Goal: Obtain resource: Download file/media

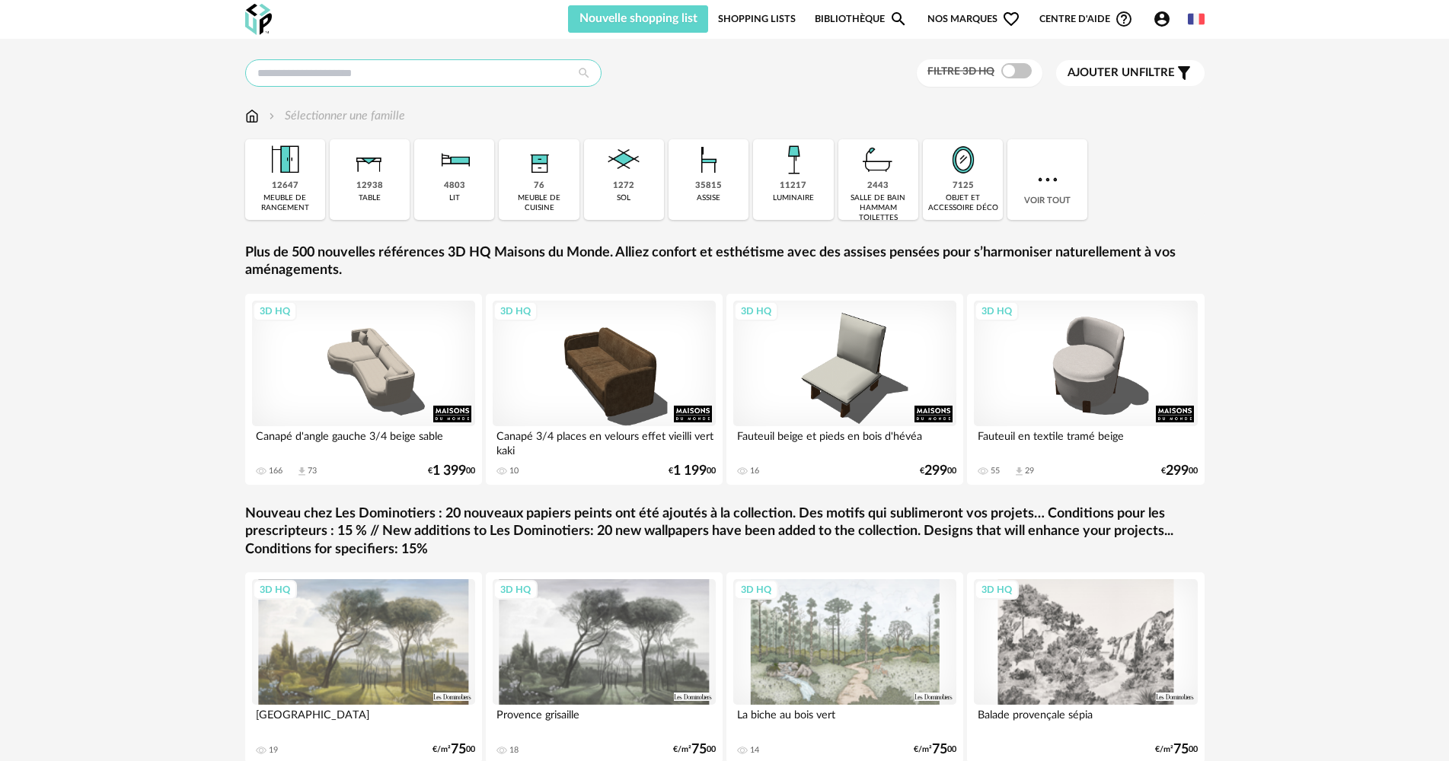
click at [470, 67] on input "text" at bounding box center [423, 72] width 356 height 27
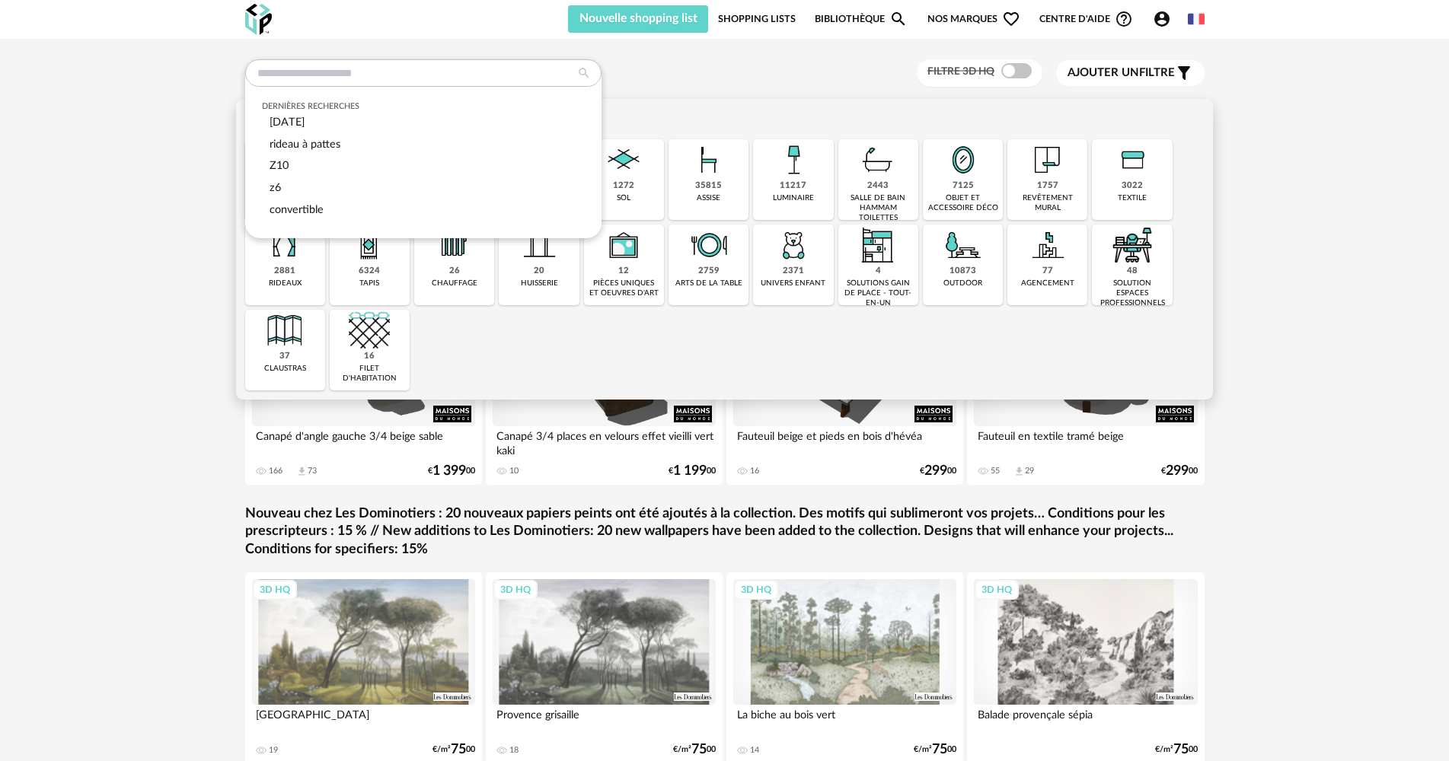
click at [754, 105] on div "Sélectionner une famille Close icon 12647 meuble de rangement 12938 table 4803 …" at bounding box center [724, 249] width 977 height 301
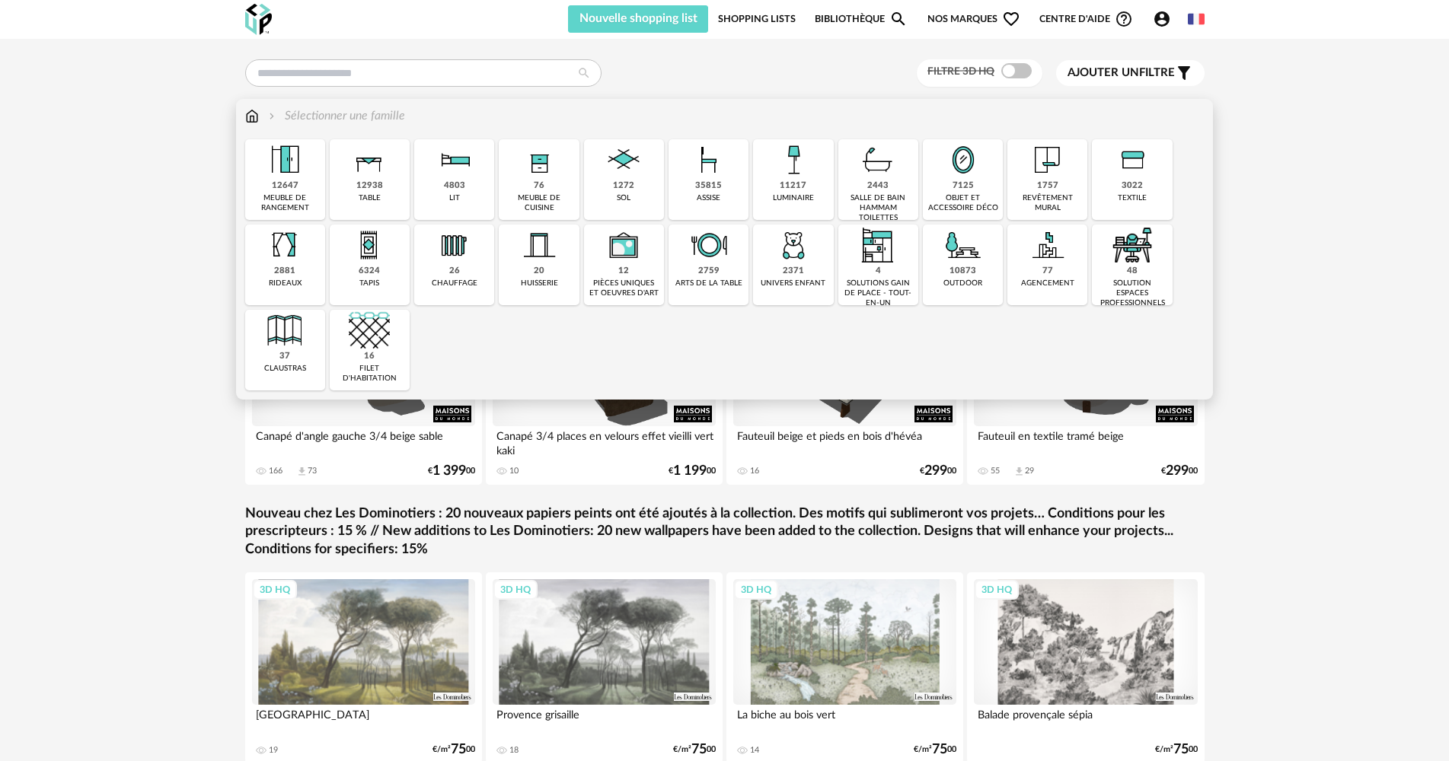
click at [308, 177] on div "12647 meuble de rangement" at bounding box center [285, 179] width 80 height 81
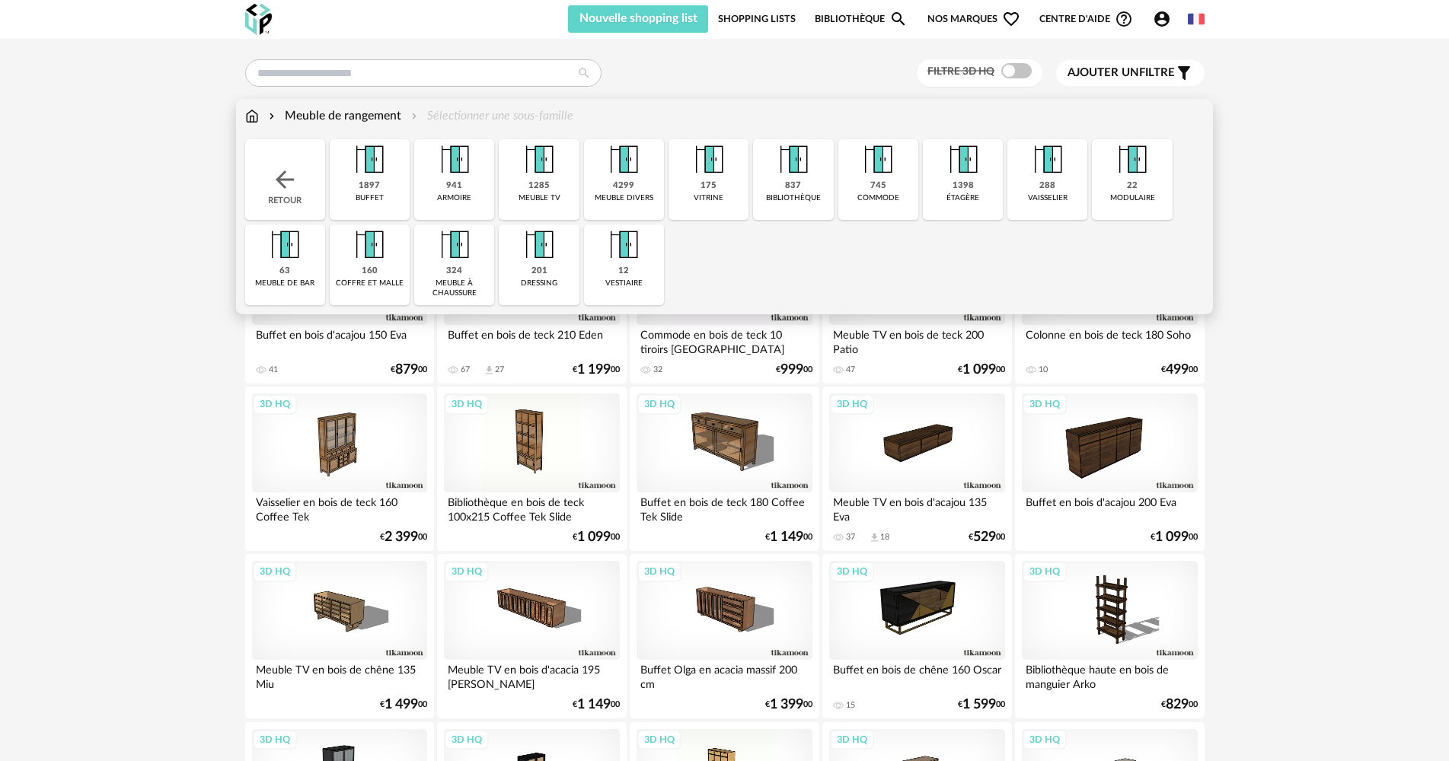
click at [384, 187] on div "1897 buffet" at bounding box center [370, 179] width 80 height 81
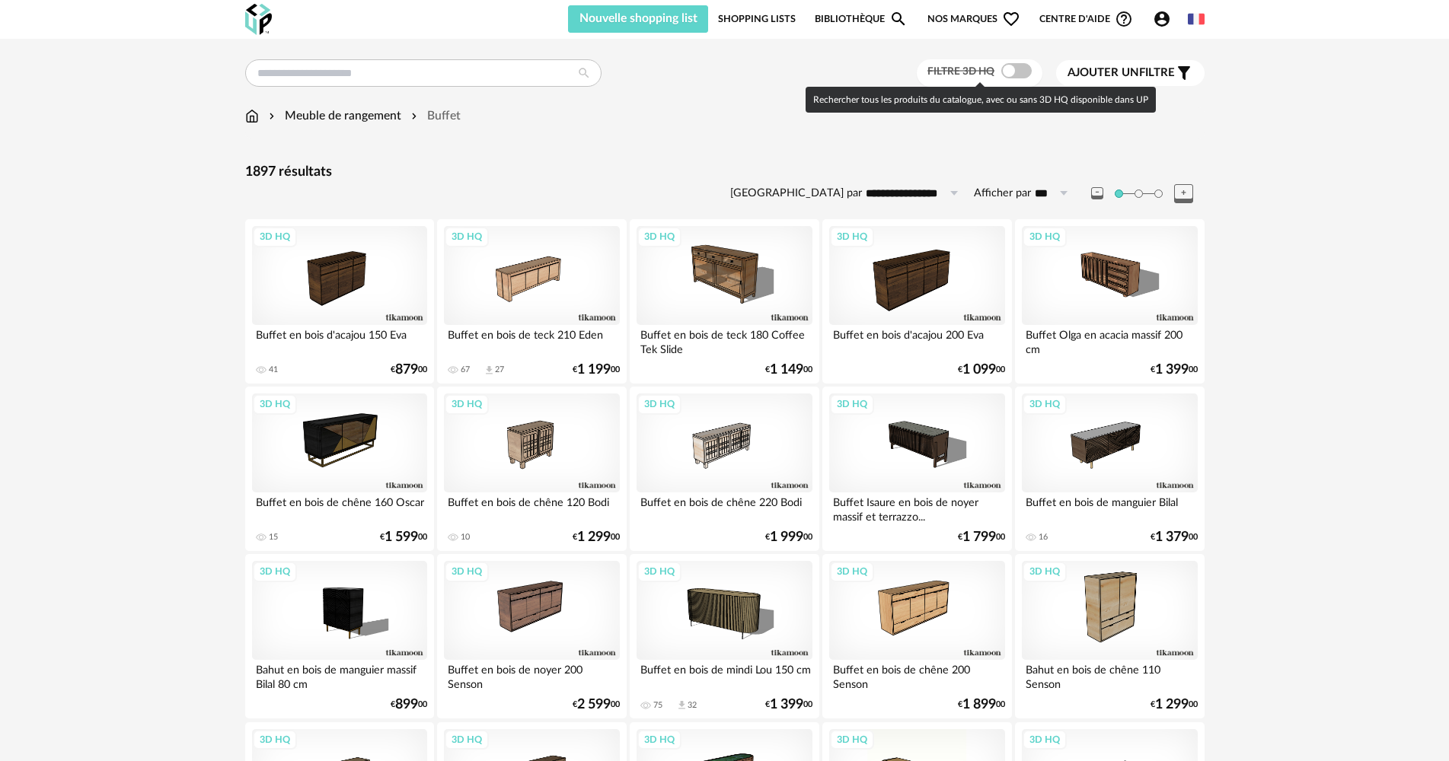
click at [1001, 69] on span at bounding box center [1016, 70] width 30 height 15
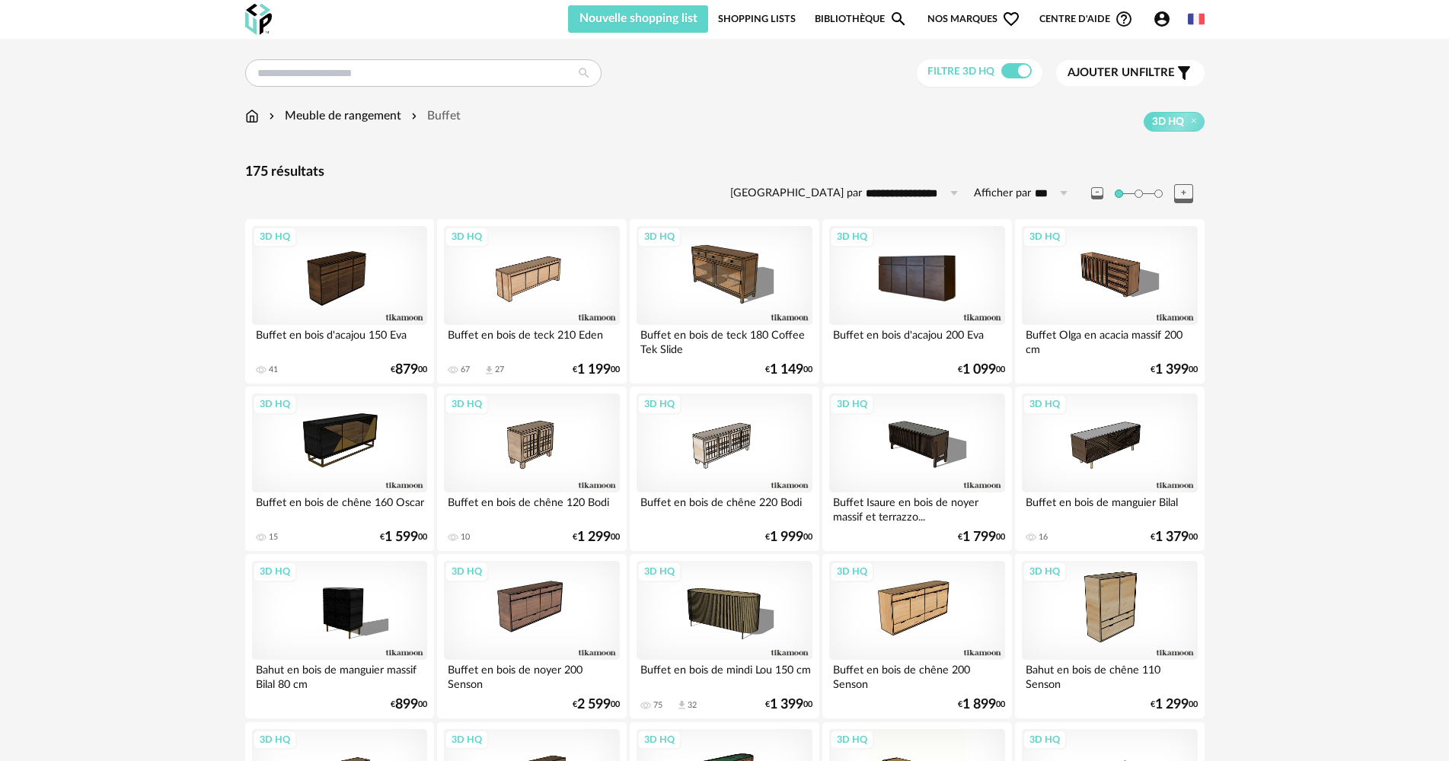
click at [926, 283] on div "3D HQ" at bounding box center [916, 275] width 175 height 99
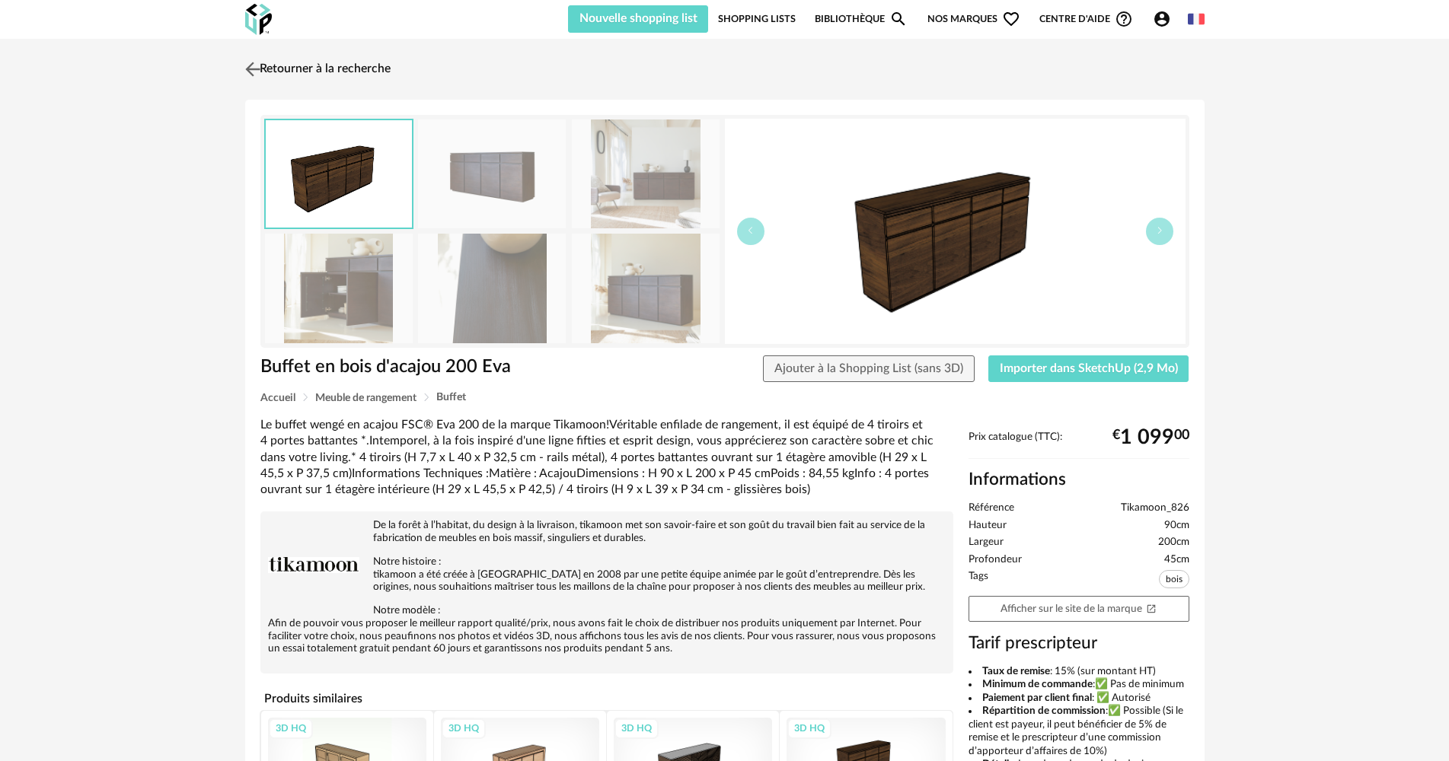
click at [252, 72] on img at bounding box center [252, 69] width 22 height 22
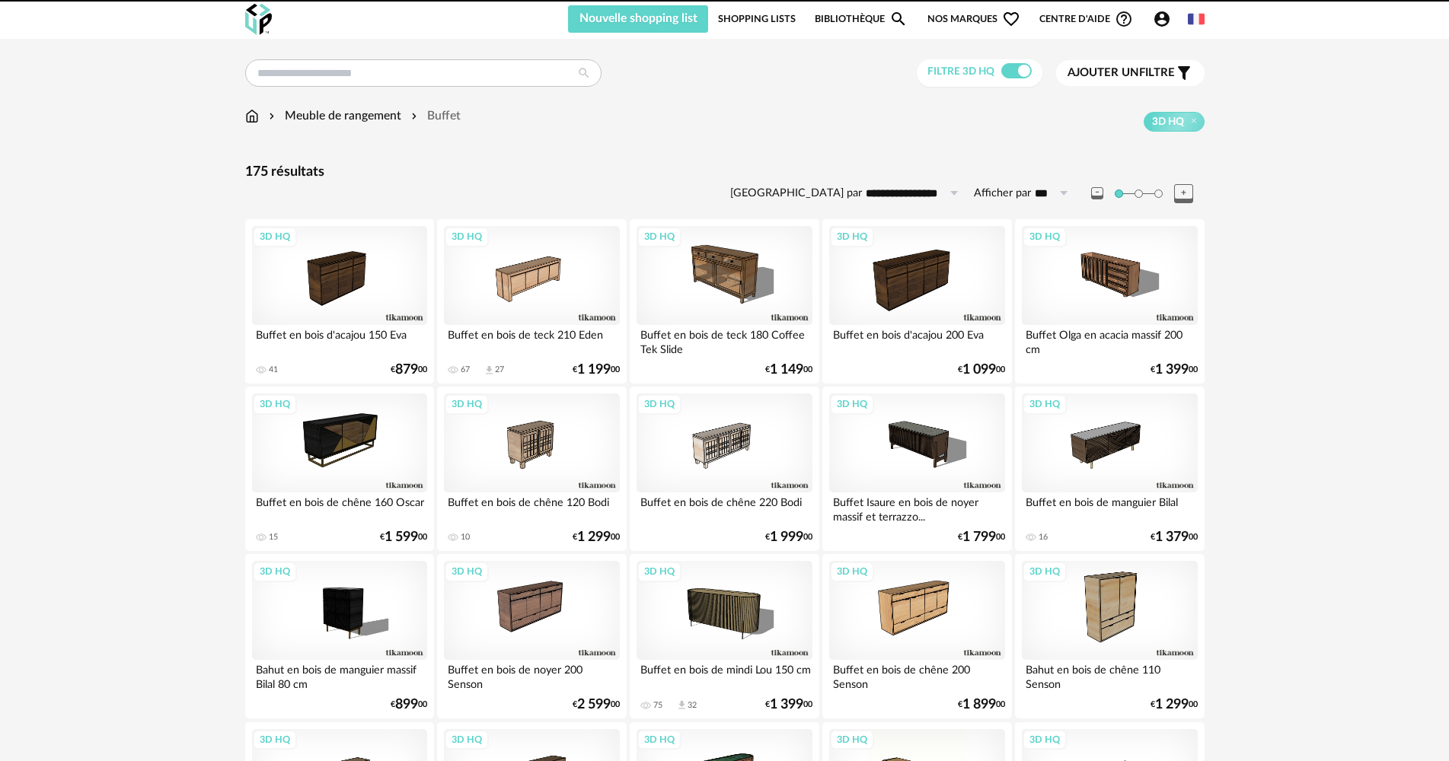
click at [256, 110] on img at bounding box center [252, 116] width 14 height 18
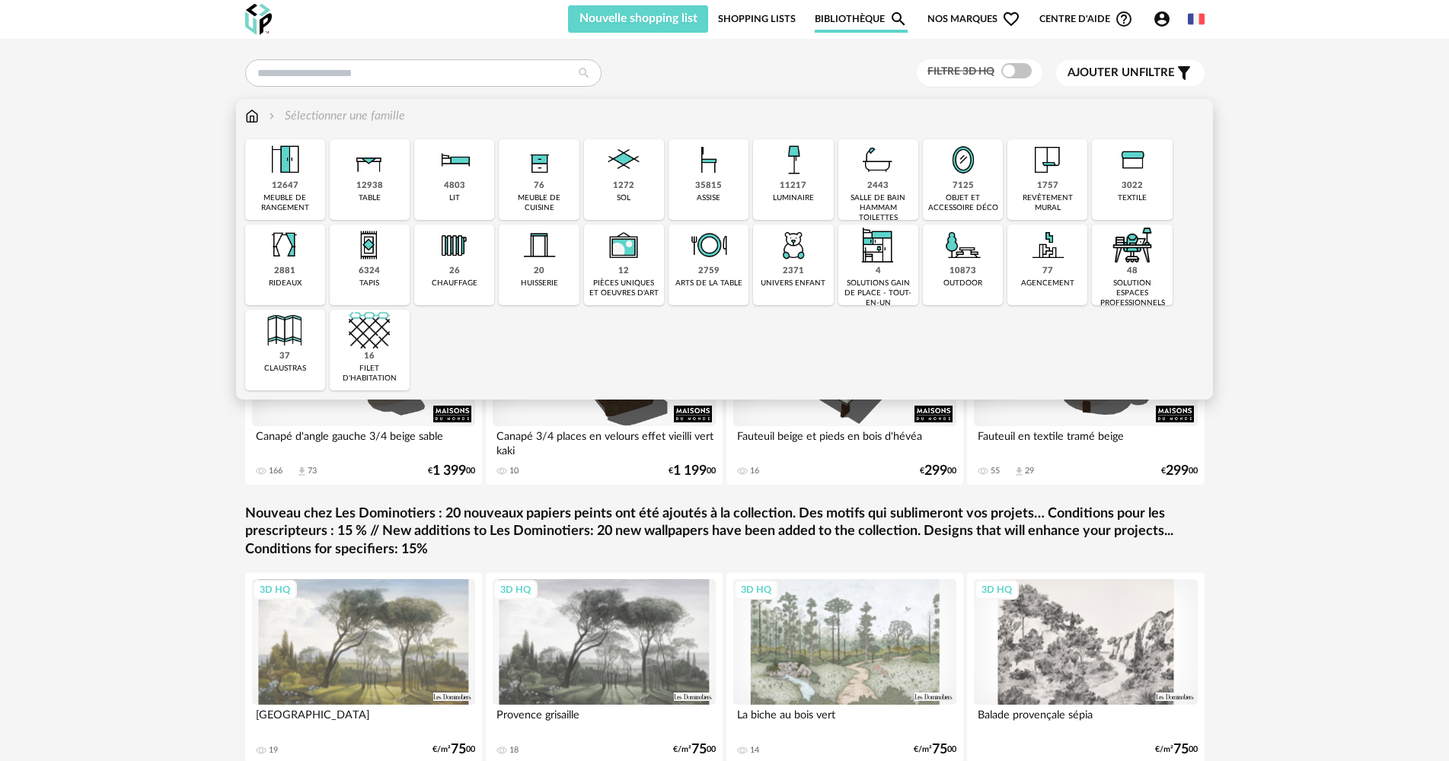
click at [931, 191] on div "7125 objet et accessoire déco" at bounding box center [963, 179] width 80 height 81
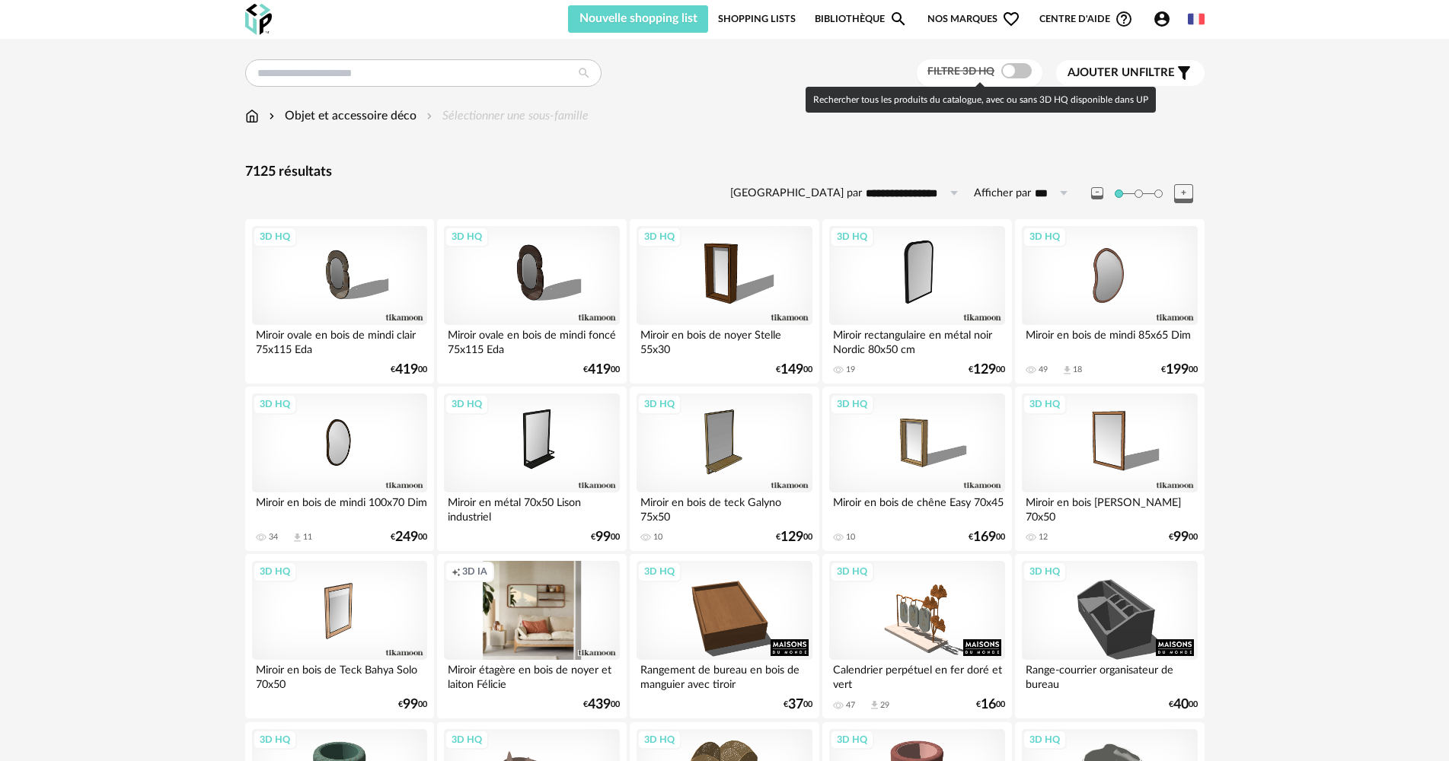
click at [1006, 70] on span at bounding box center [1016, 70] width 30 height 15
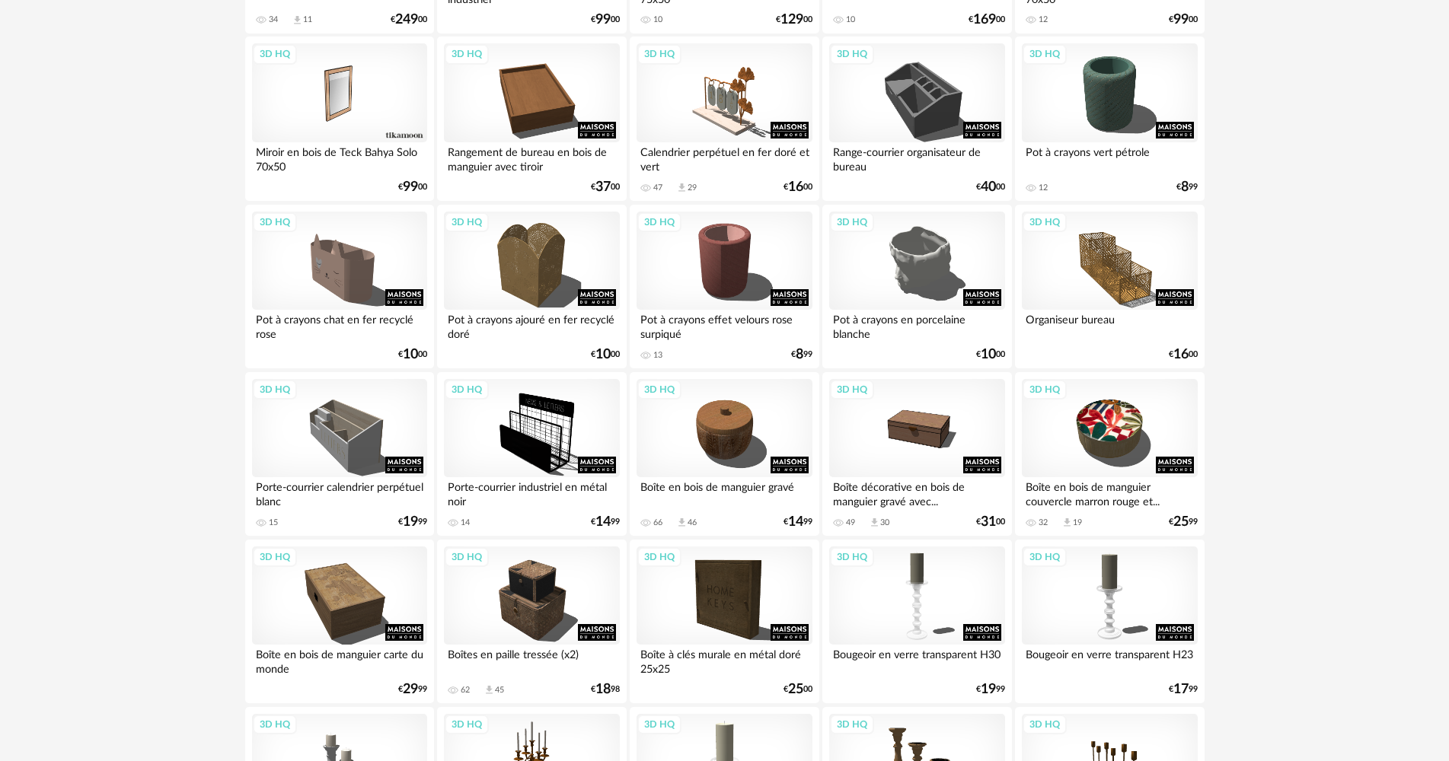
scroll to position [533, 0]
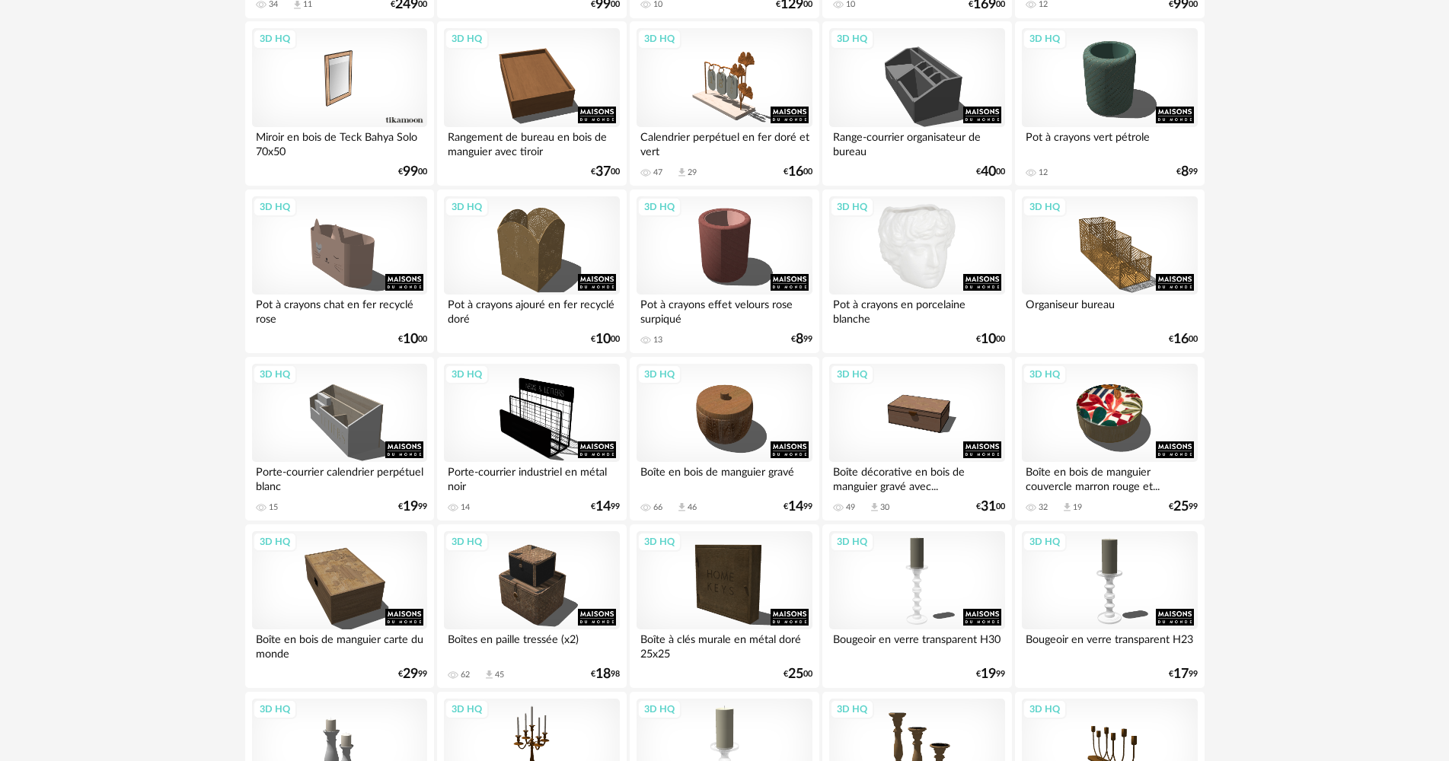
click at [935, 273] on div "3D HQ" at bounding box center [916, 245] width 175 height 99
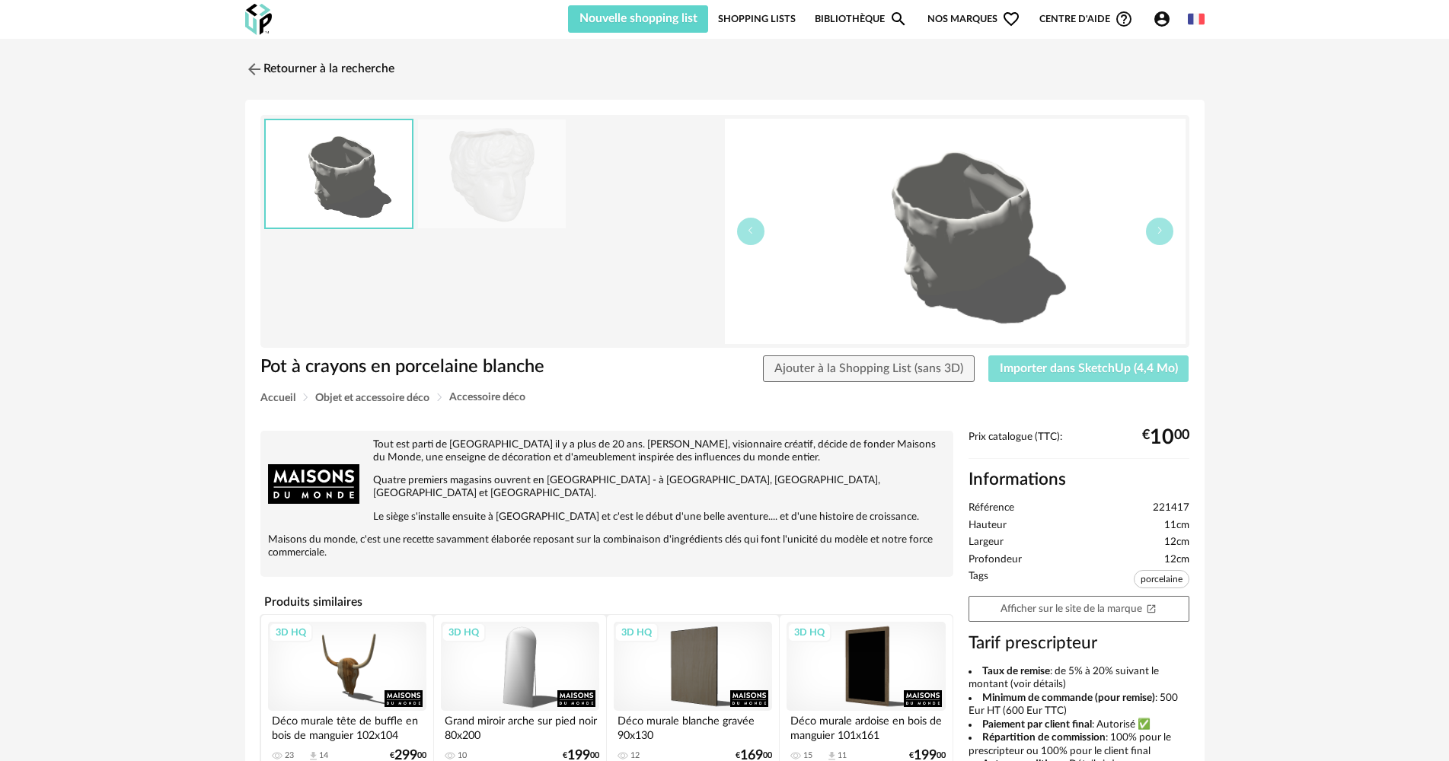
click at [1067, 371] on span "Importer dans SketchUp (4,4 Mo)" at bounding box center [1089, 368] width 178 height 12
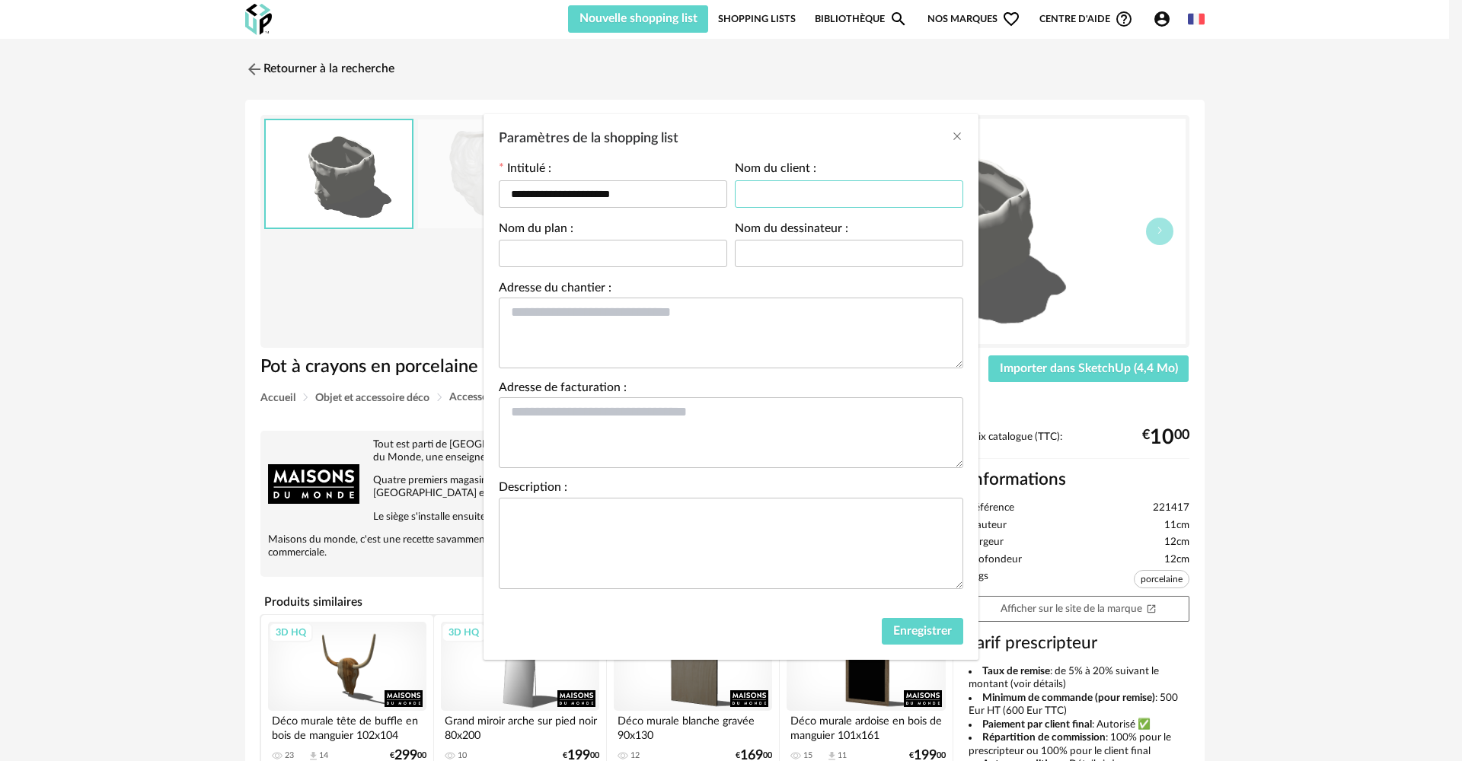
click at [794, 200] on input "Paramètres de la shopping list" at bounding box center [849, 193] width 228 height 27
type input "*****"
click at [620, 307] on textarea "Paramètres de la shopping list" at bounding box center [731, 333] width 464 height 71
type textarea "*********"
click at [619, 412] on textarea "Paramètres de la shopping list" at bounding box center [731, 432] width 464 height 71
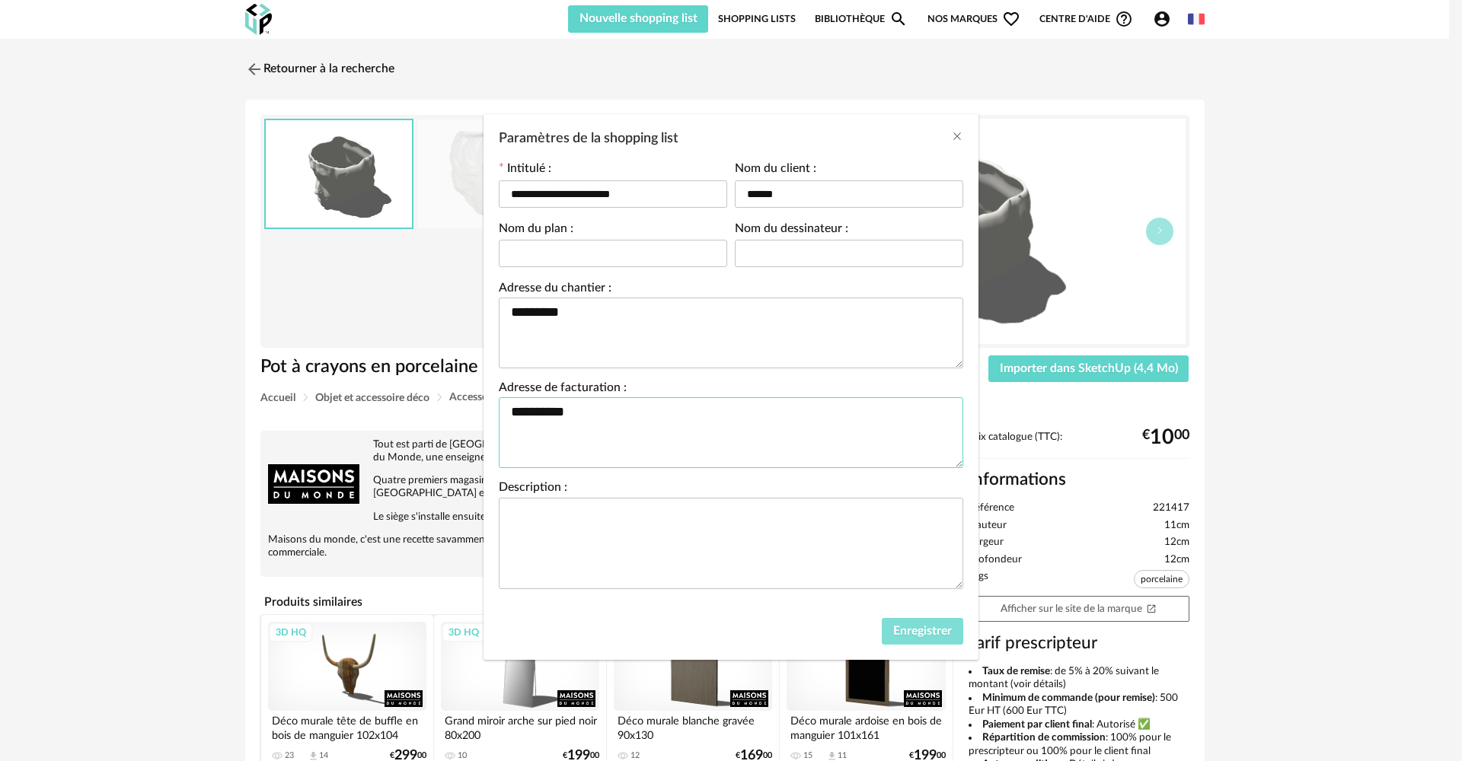
type textarea "*********"
click at [941, 633] on span "Enregistrer" at bounding box center [922, 631] width 59 height 12
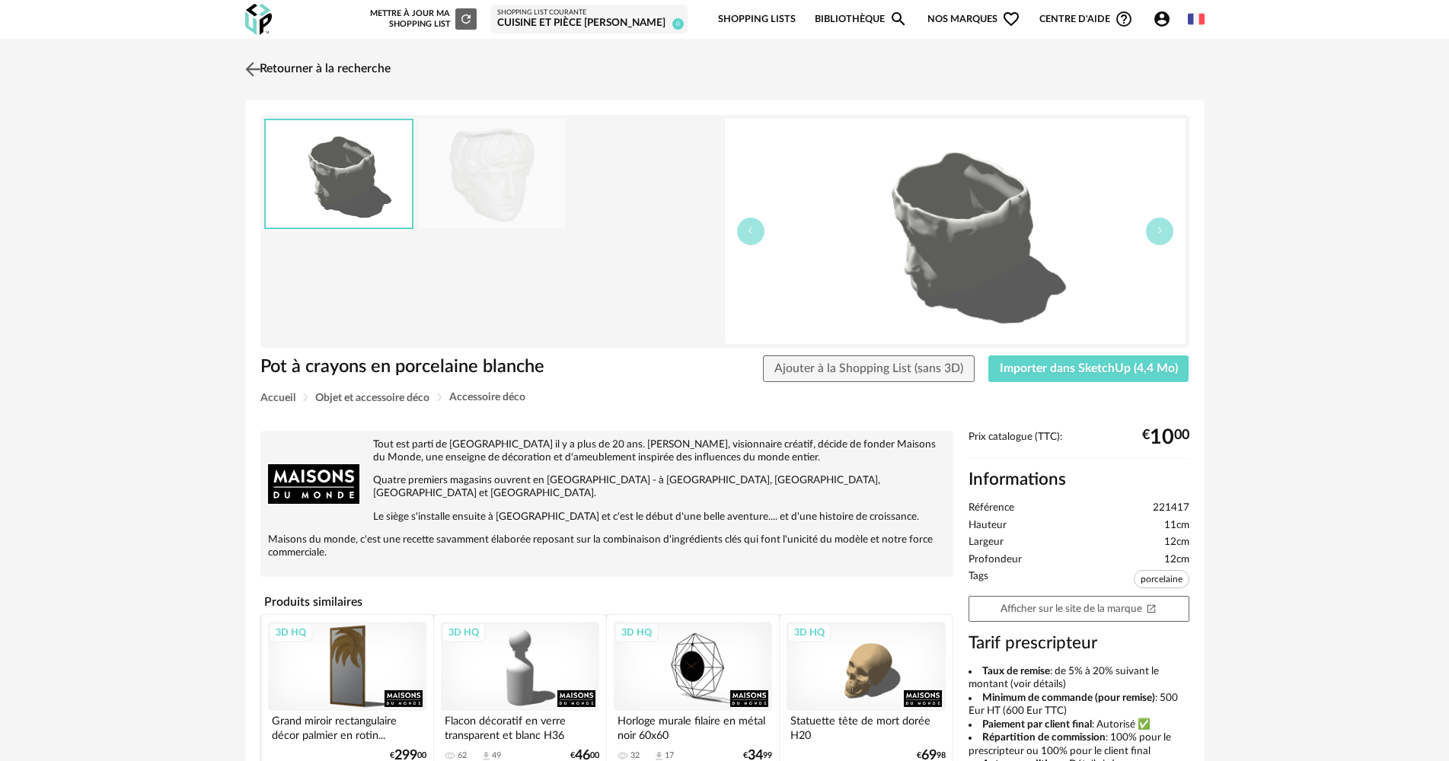
click at [385, 67] on link "Retourner à la recherche" at bounding box center [315, 69] width 149 height 33
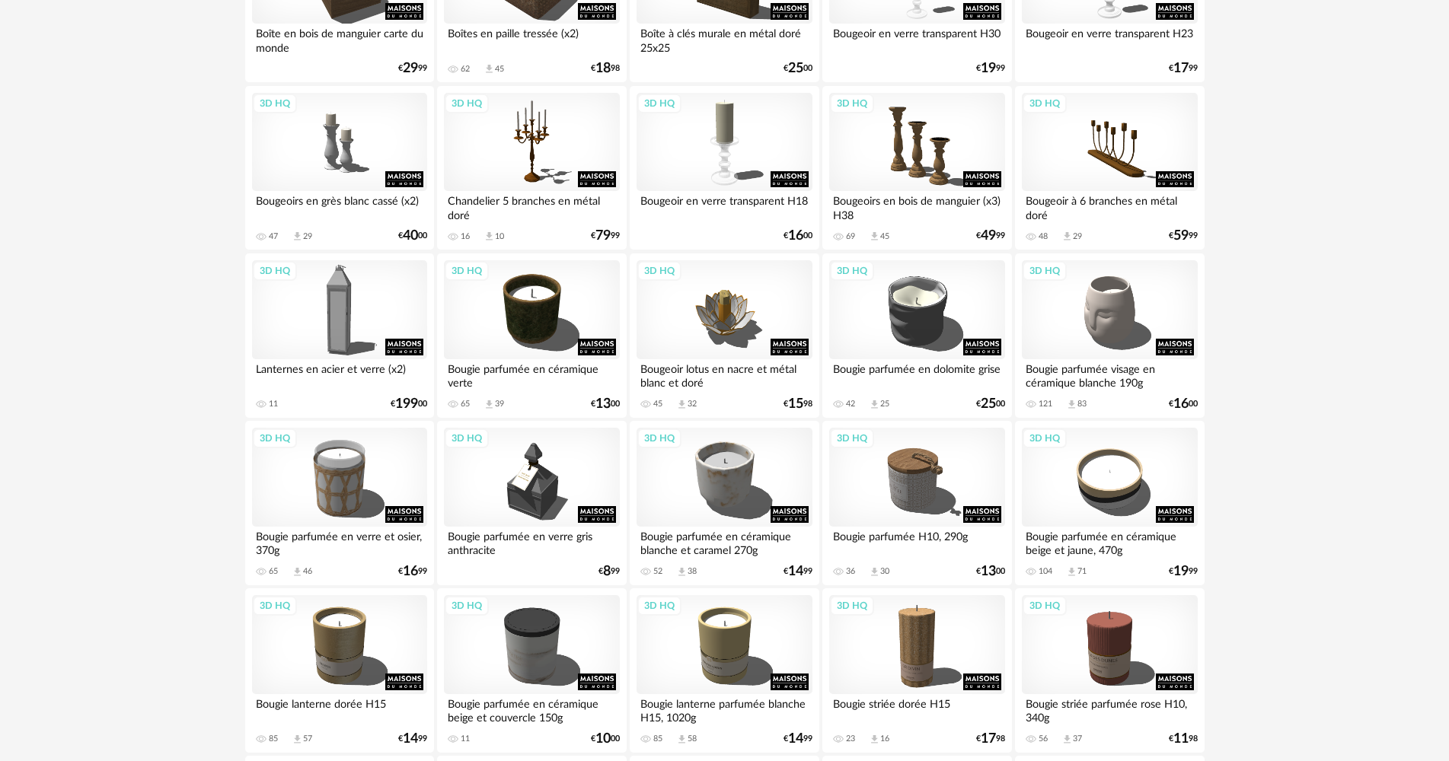
scroll to position [1174, 0]
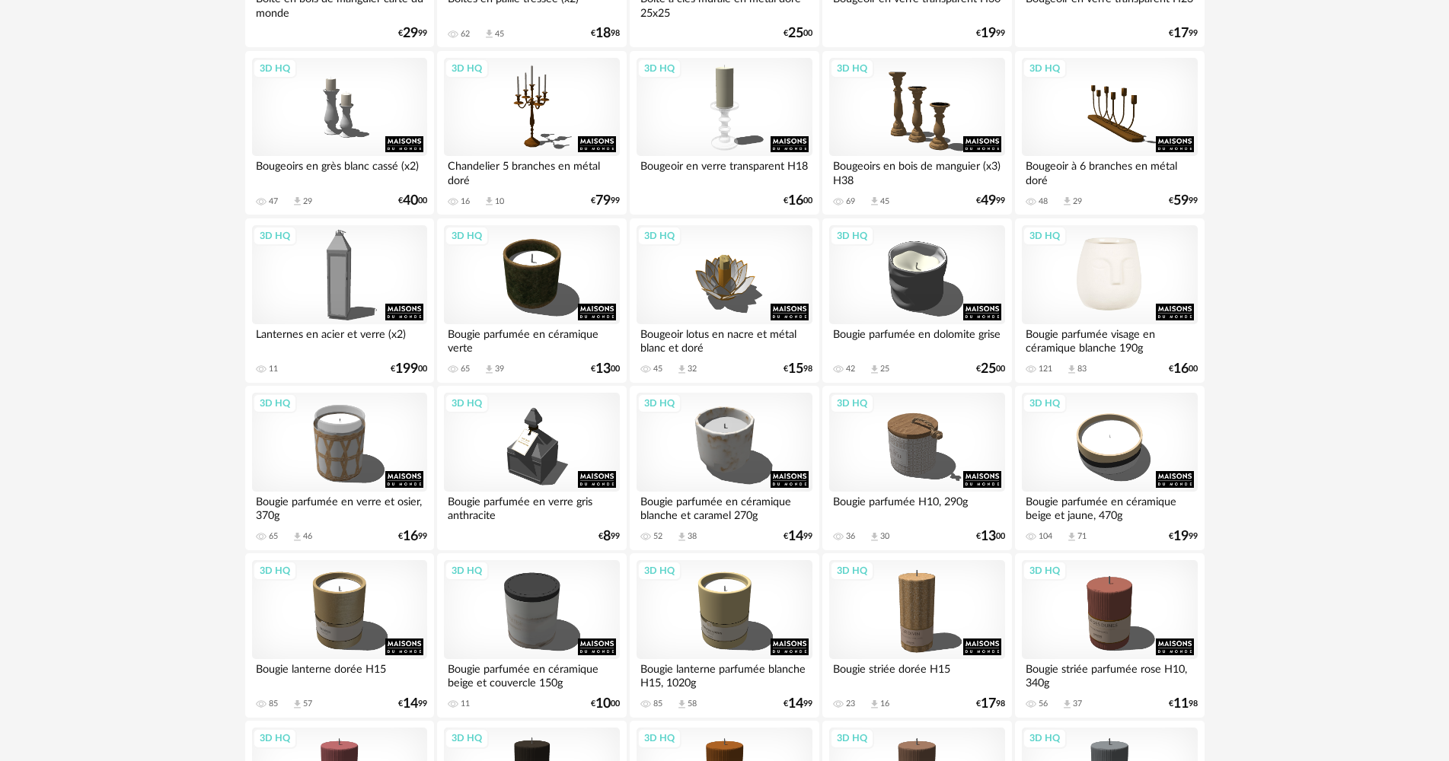
click at [1116, 281] on div "3D HQ" at bounding box center [1109, 274] width 175 height 99
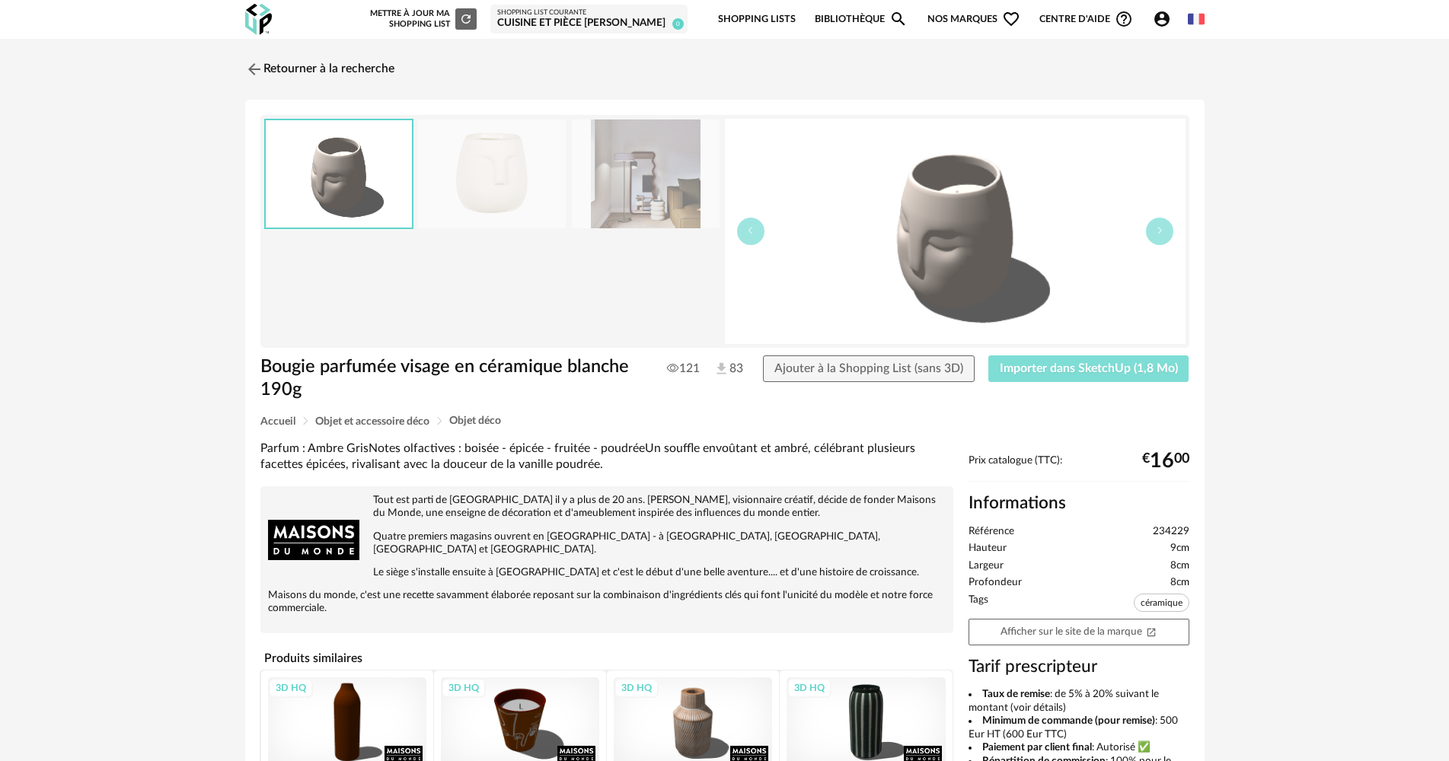
click at [1115, 381] on button "Importer dans SketchUp (1,8 Mo)" at bounding box center [1088, 369] width 201 height 27
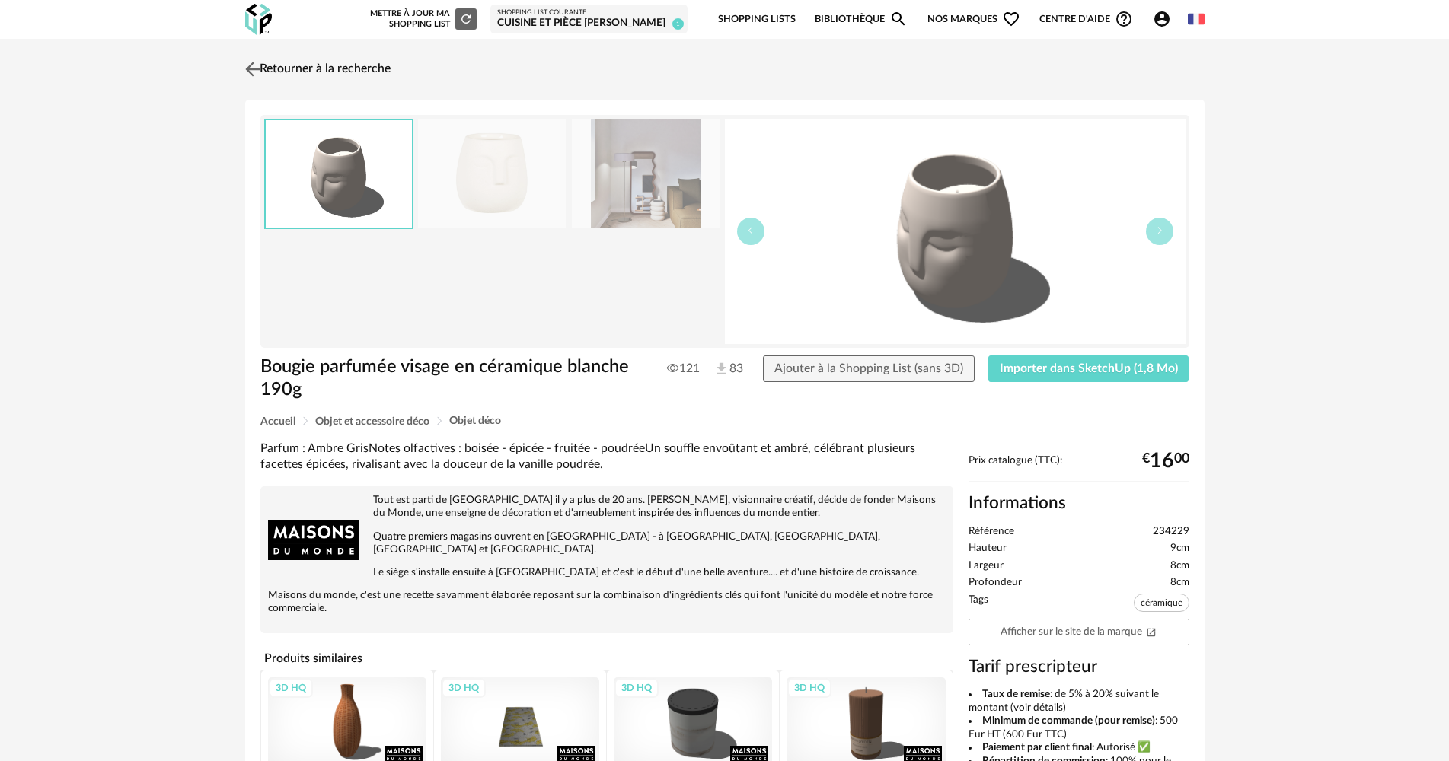
click at [345, 78] on link "Retourner à la recherche" at bounding box center [315, 69] width 149 height 33
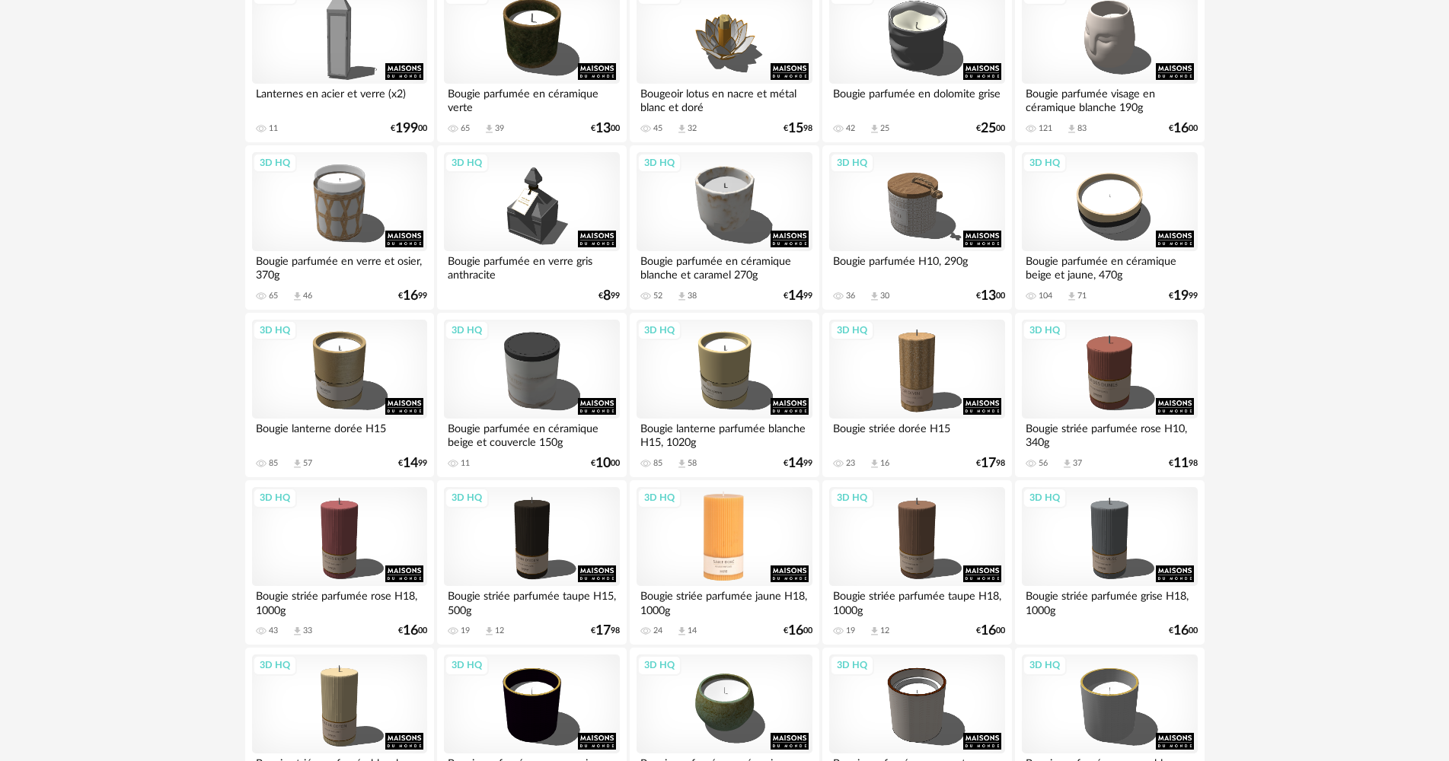
scroll to position [1387, 0]
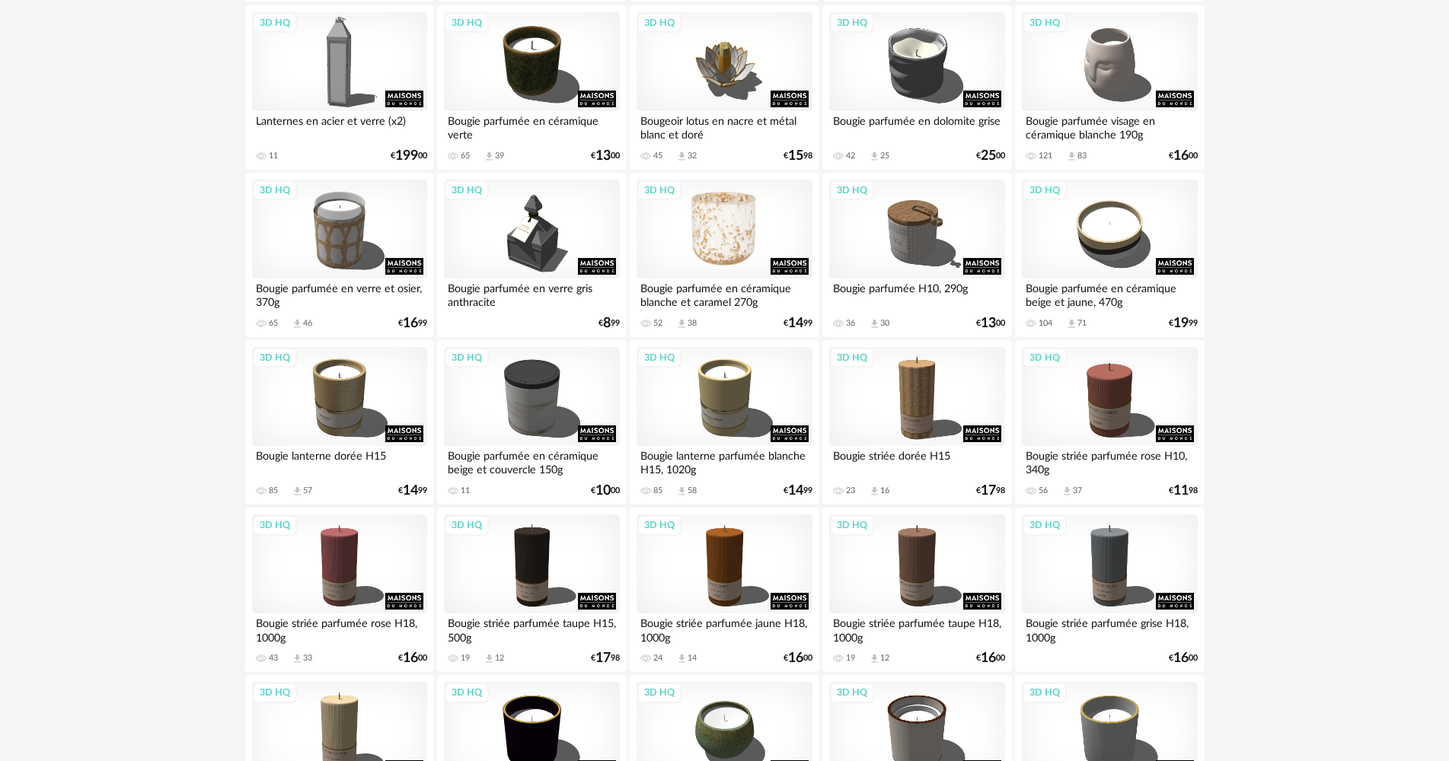
click at [741, 241] on div "3D HQ" at bounding box center [723, 229] width 175 height 99
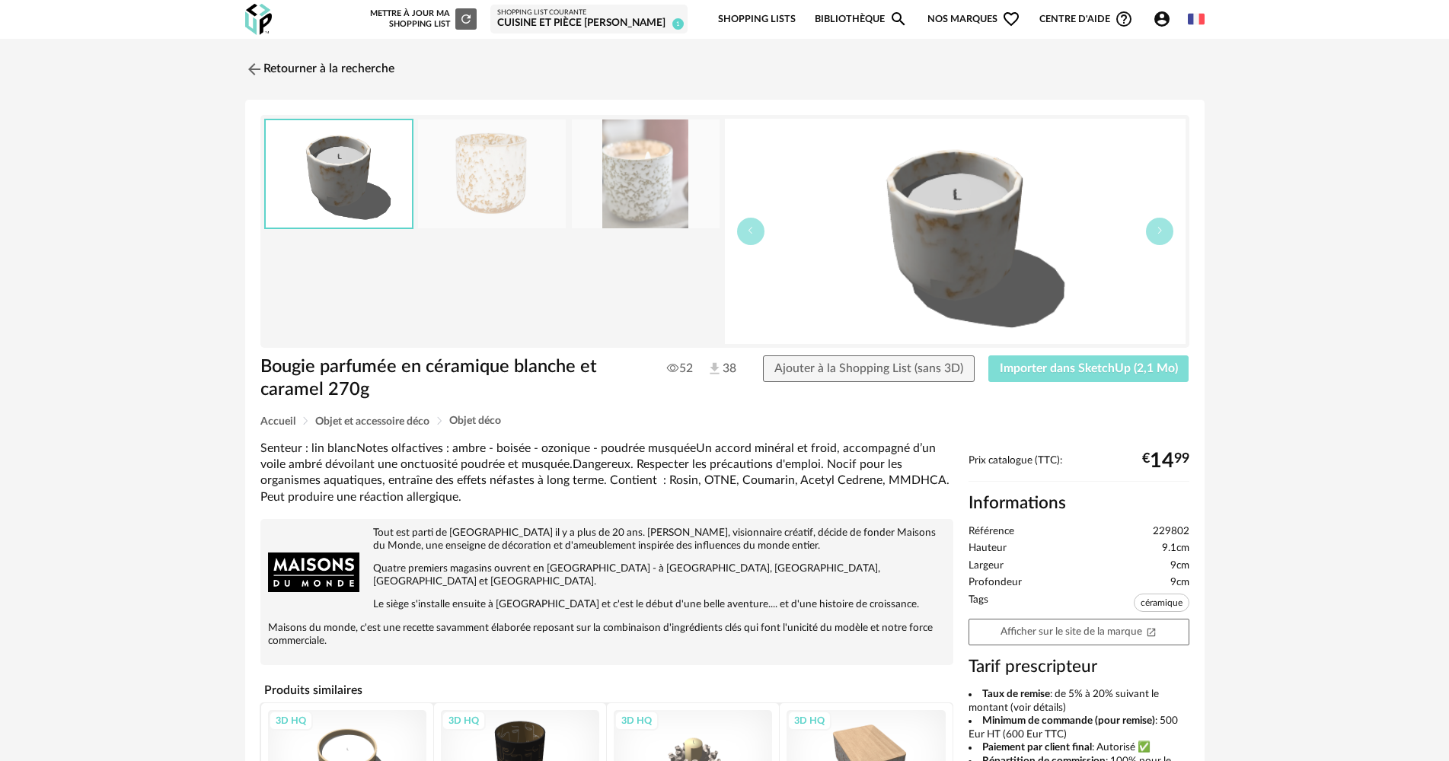
click at [1122, 367] on span "Importer dans SketchUp (2,1 Mo)" at bounding box center [1089, 368] width 178 height 12
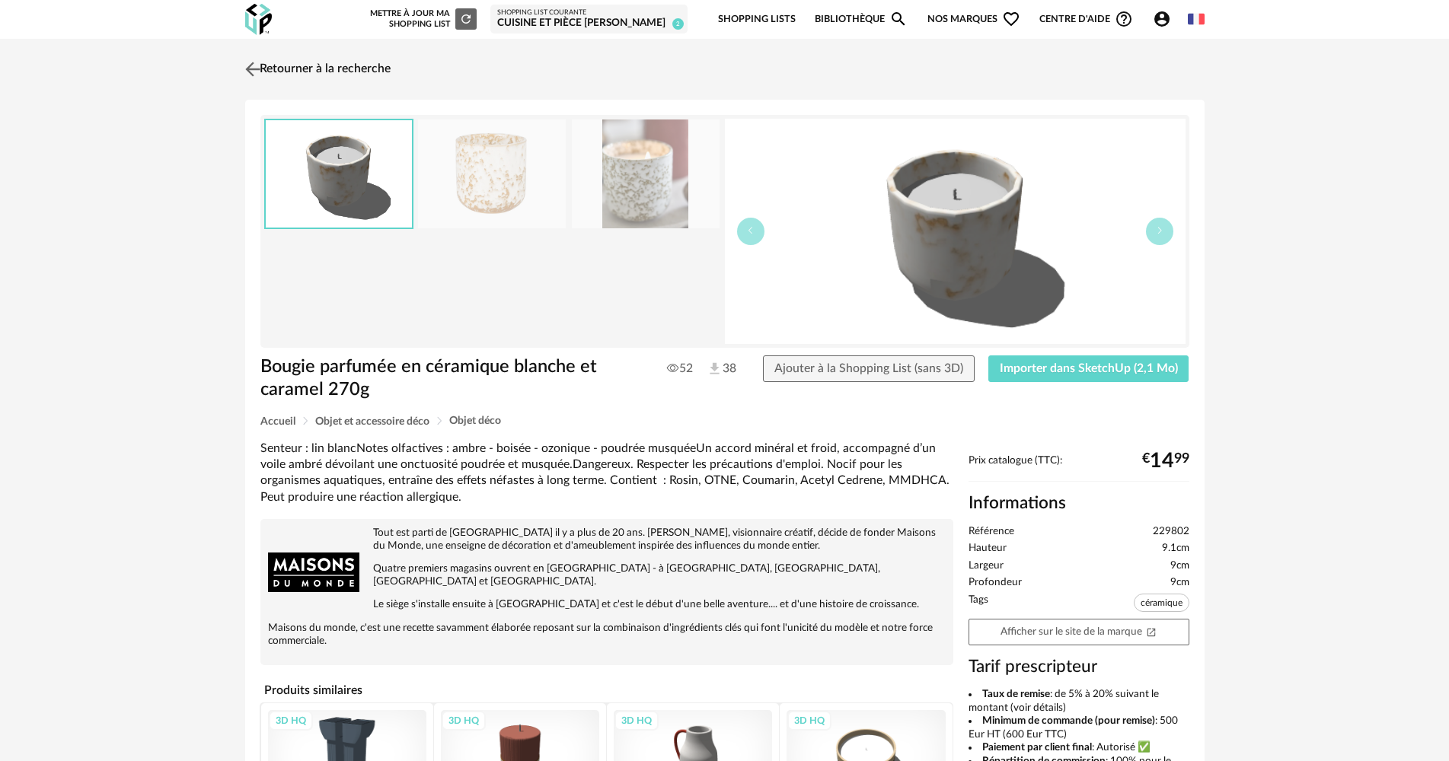
click at [372, 62] on link "Retourner à la recherche" at bounding box center [315, 69] width 149 height 33
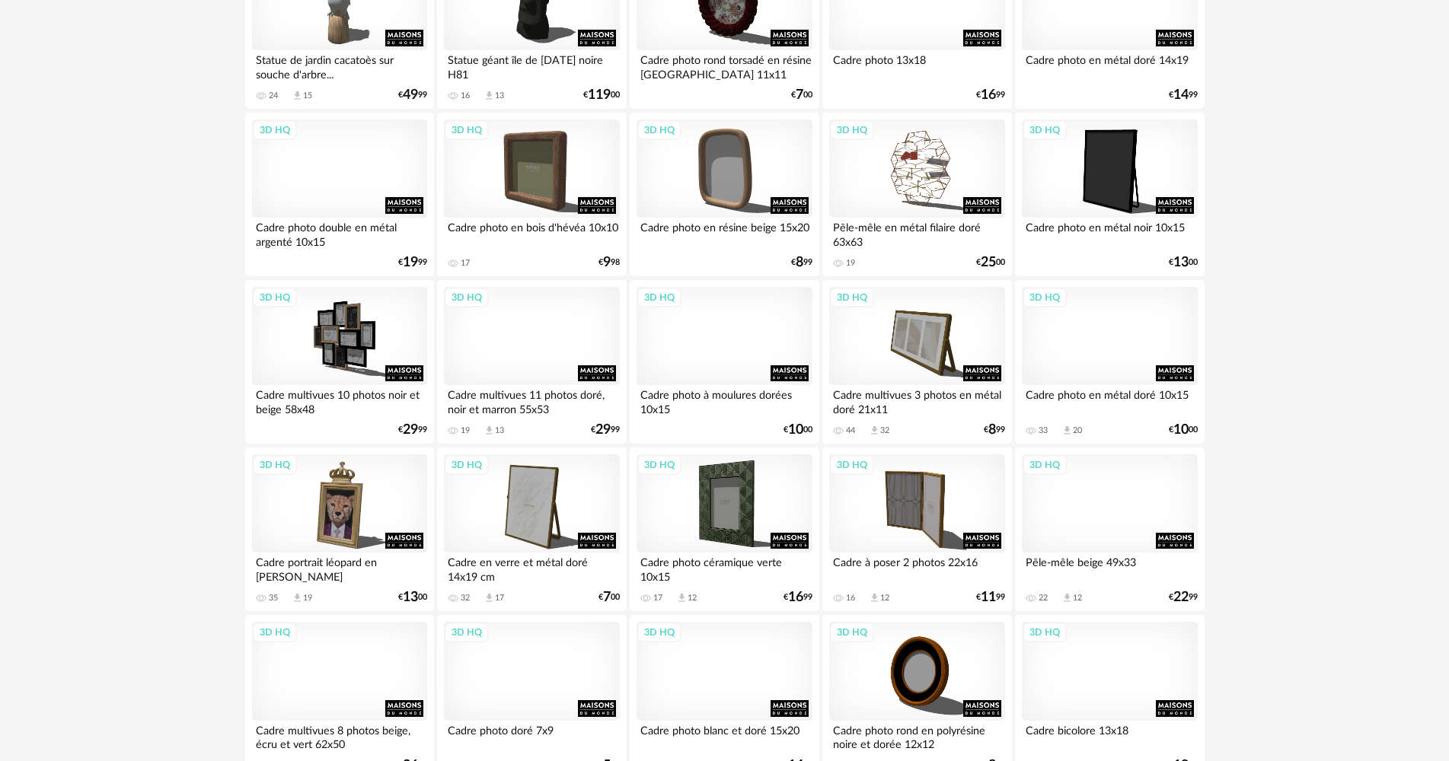
scroll to position [2909, 0]
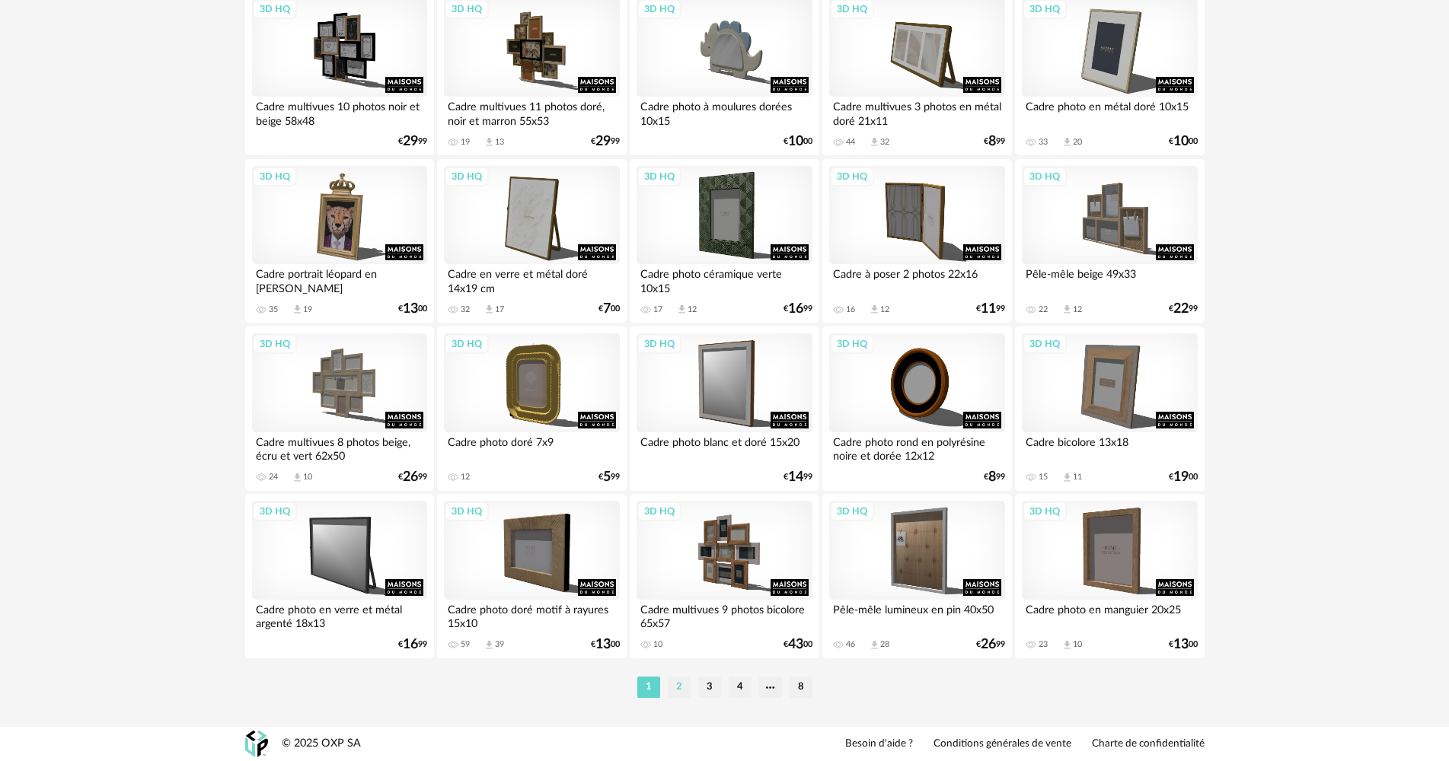
click at [675, 687] on li "2" at bounding box center [679, 687] width 23 height 21
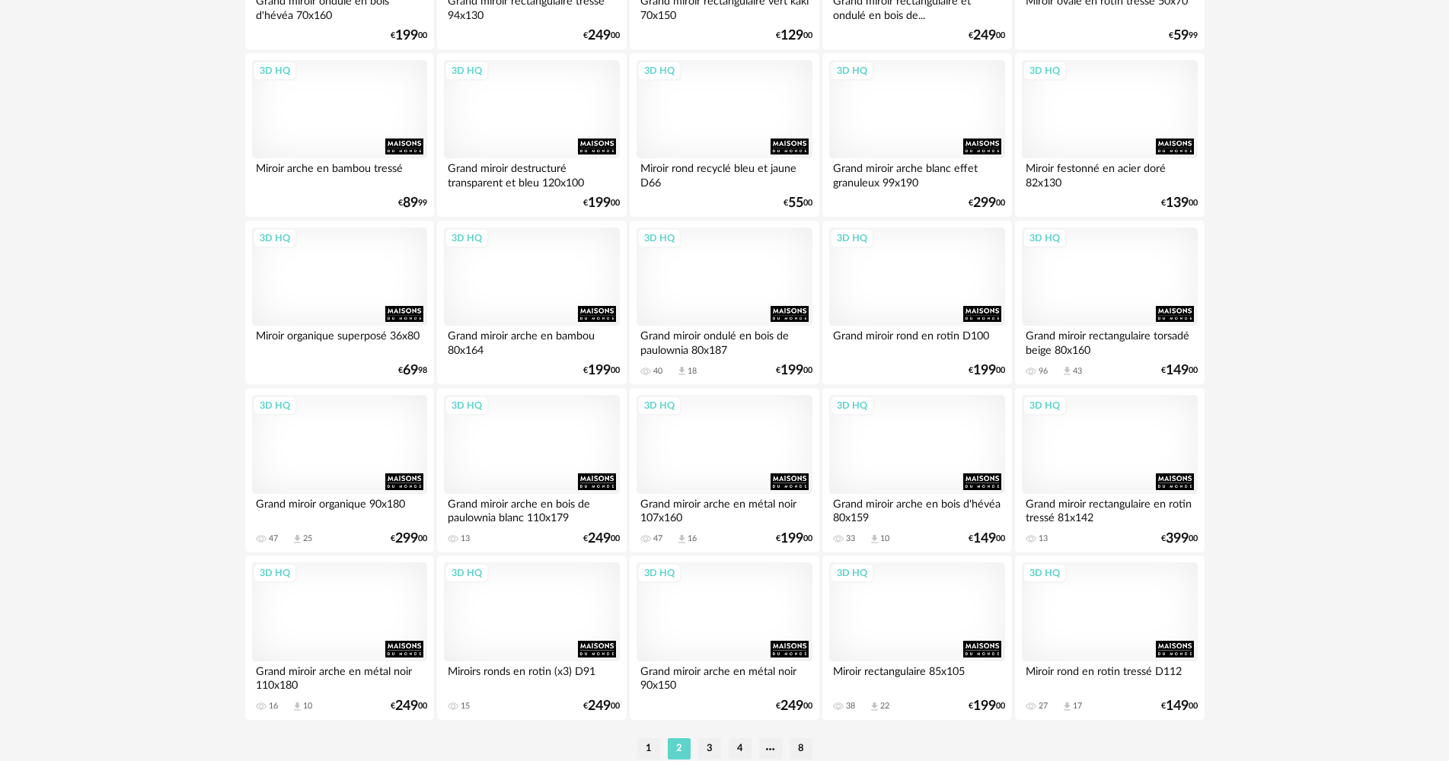
scroll to position [2909, 0]
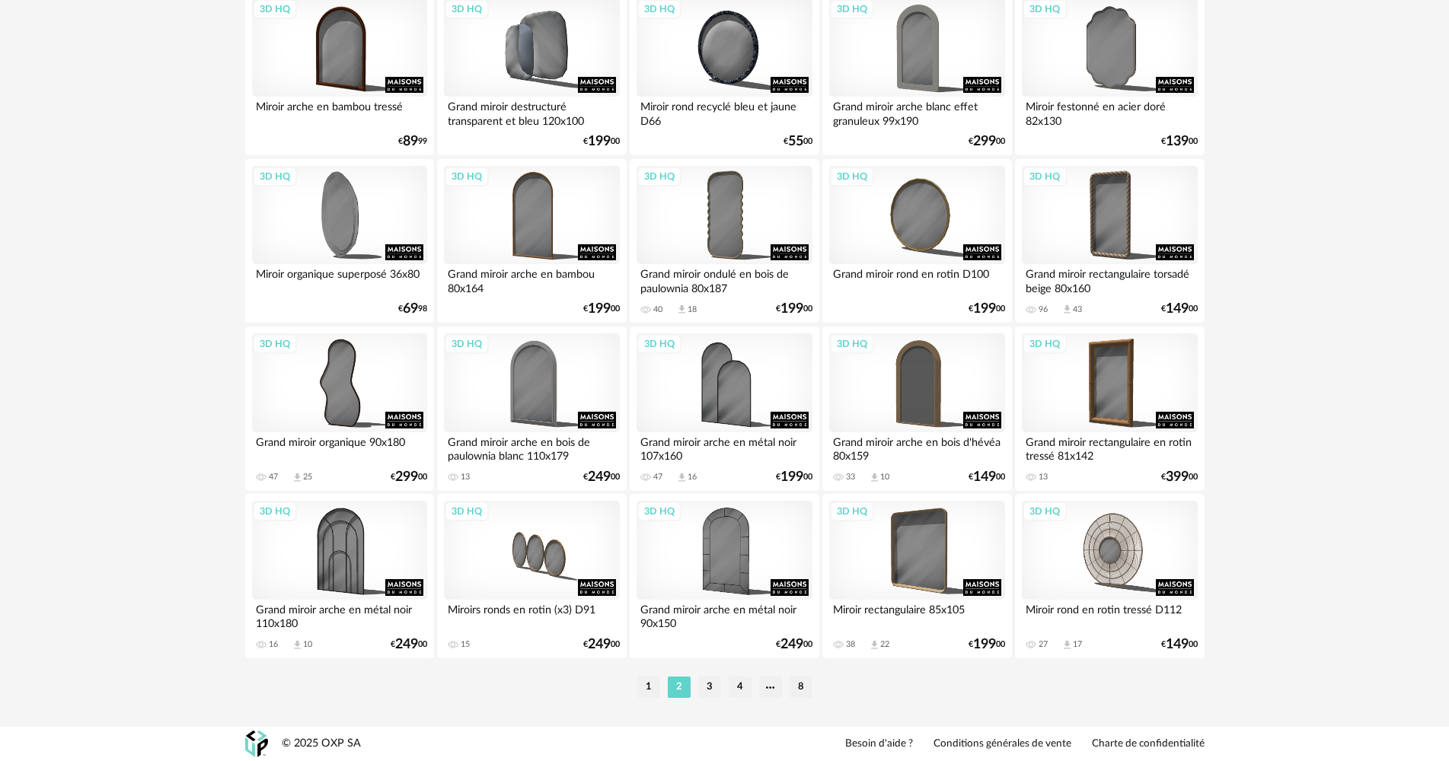
drag, startPoint x: 710, startPoint y: 685, endPoint x: 837, endPoint y: 627, distance: 140.0
click at [710, 684] on li "3" at bounding box center [709, 687] width 23 height 21
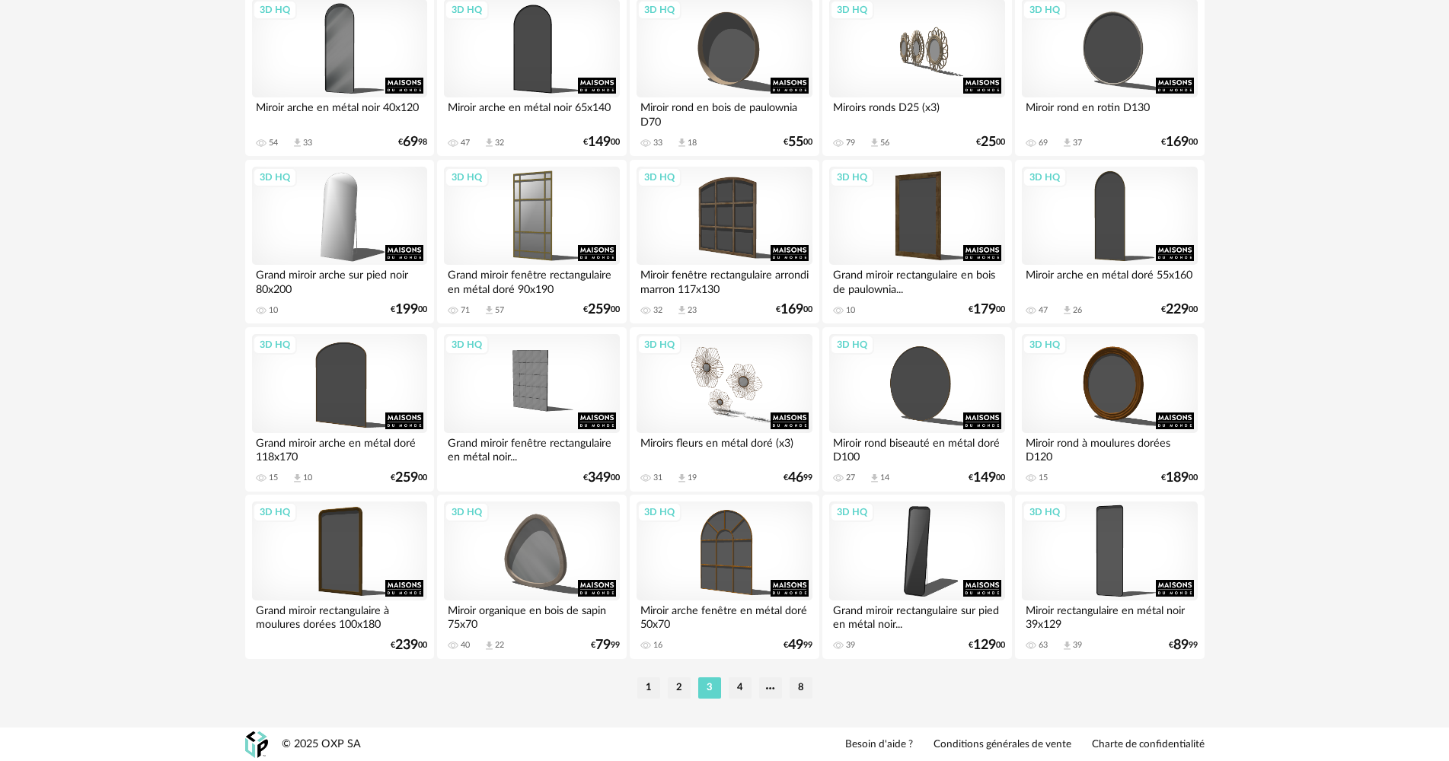
scroll to position [2909, 0]
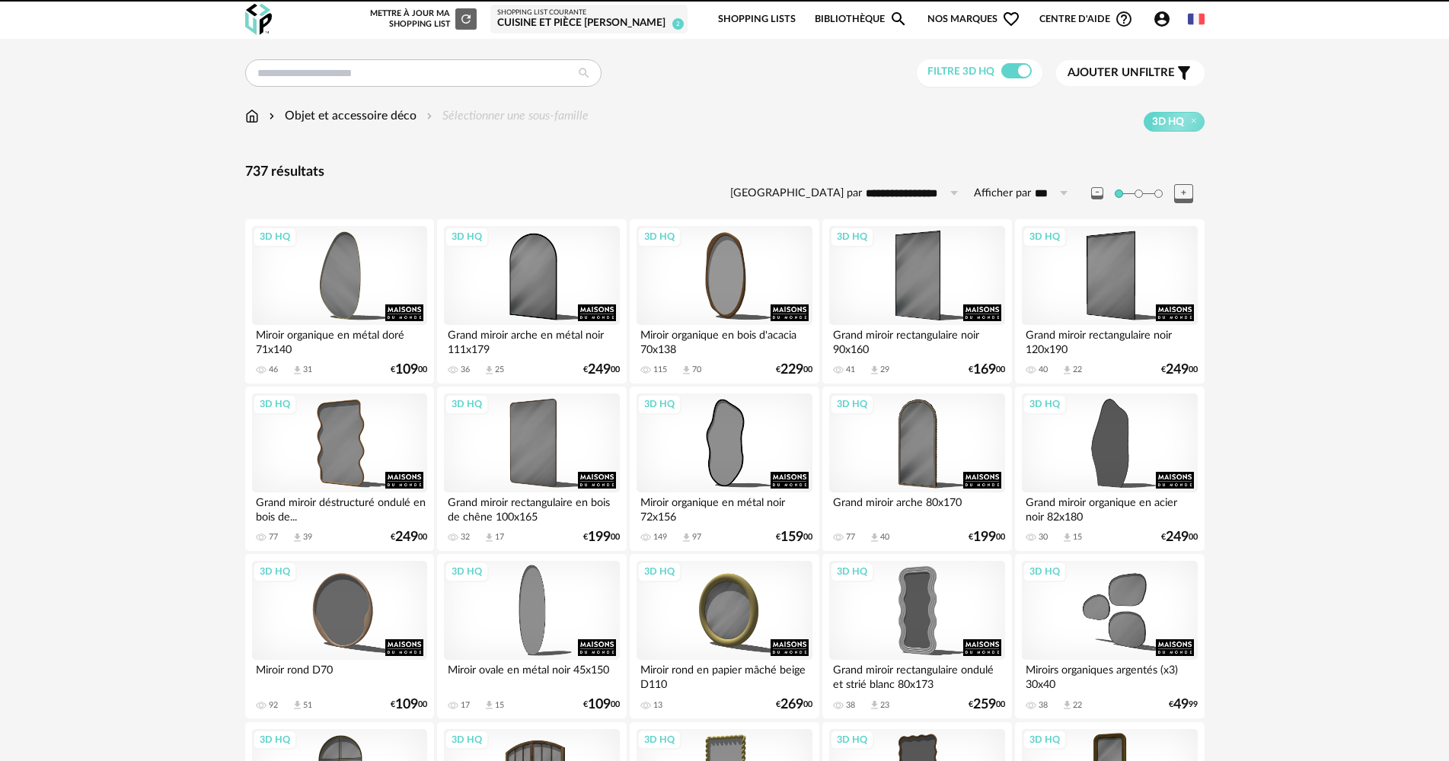
click at [643, 22] on div "Cuisine et pièce [PERSON_NAME]" at bounding box center [588, 24] width 183 height 14
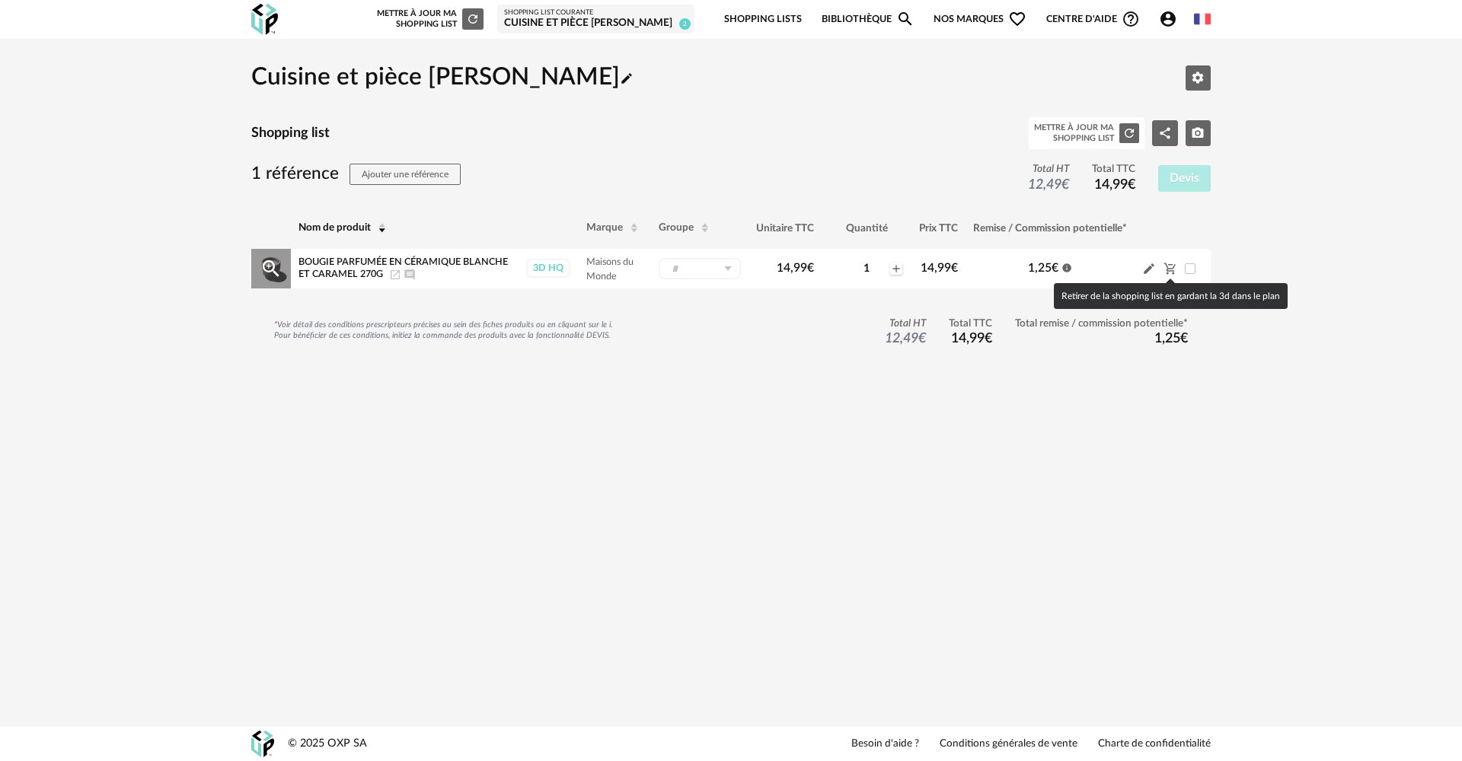
click at [1170, 271] on icon "Cart Minus icon" at bounding box center [1169, 268] width 11 height 11
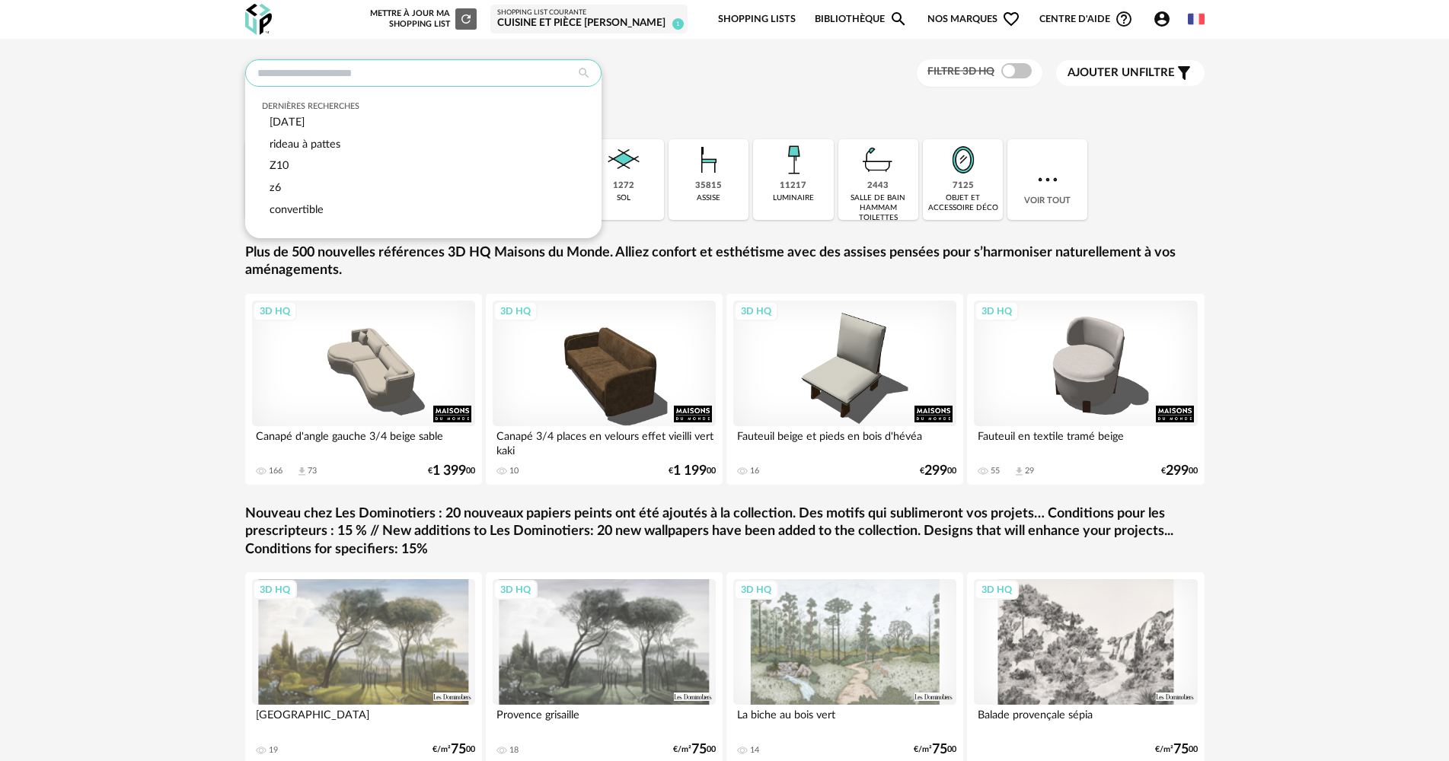
click at [330, 63] on input "text" at bounding box center [423, 72] width 356 height 27
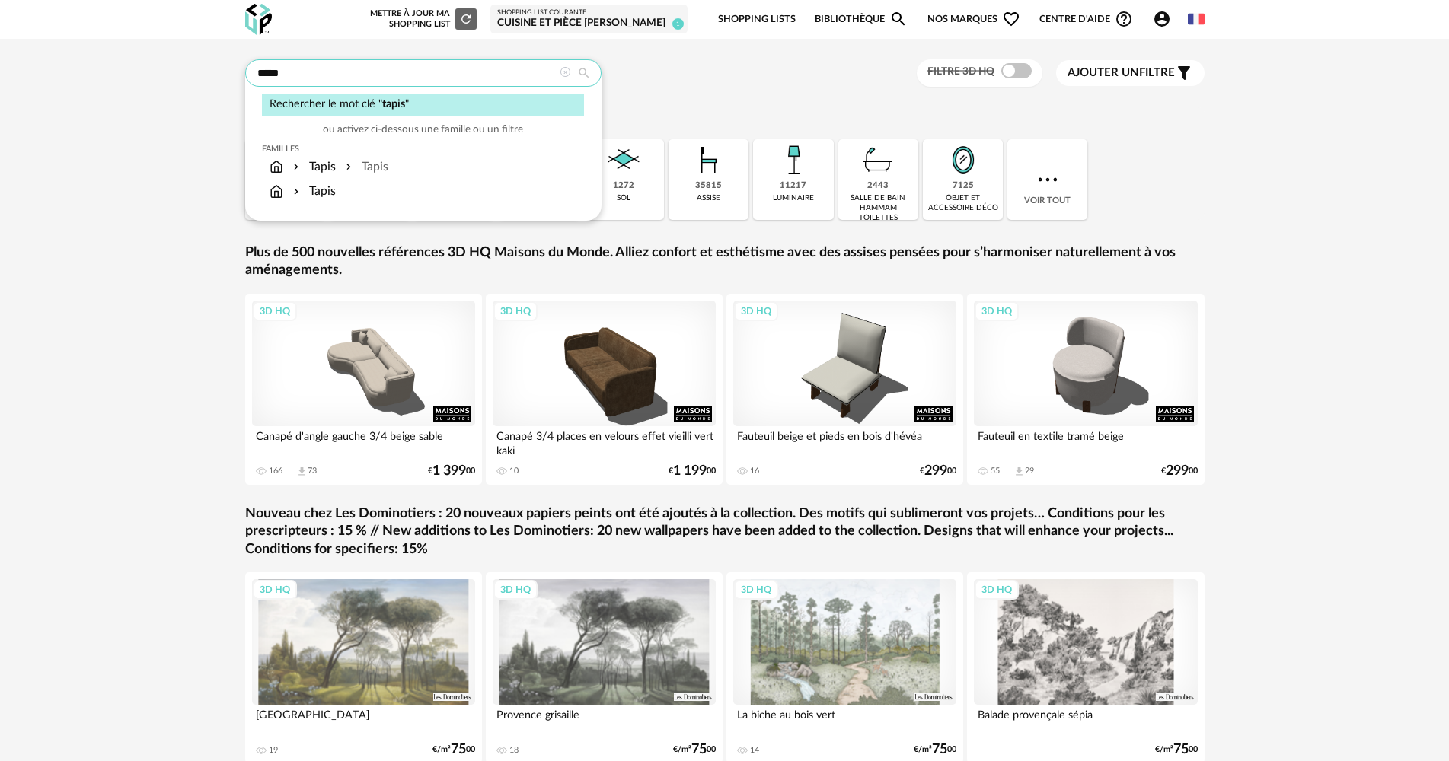
type input "*****"
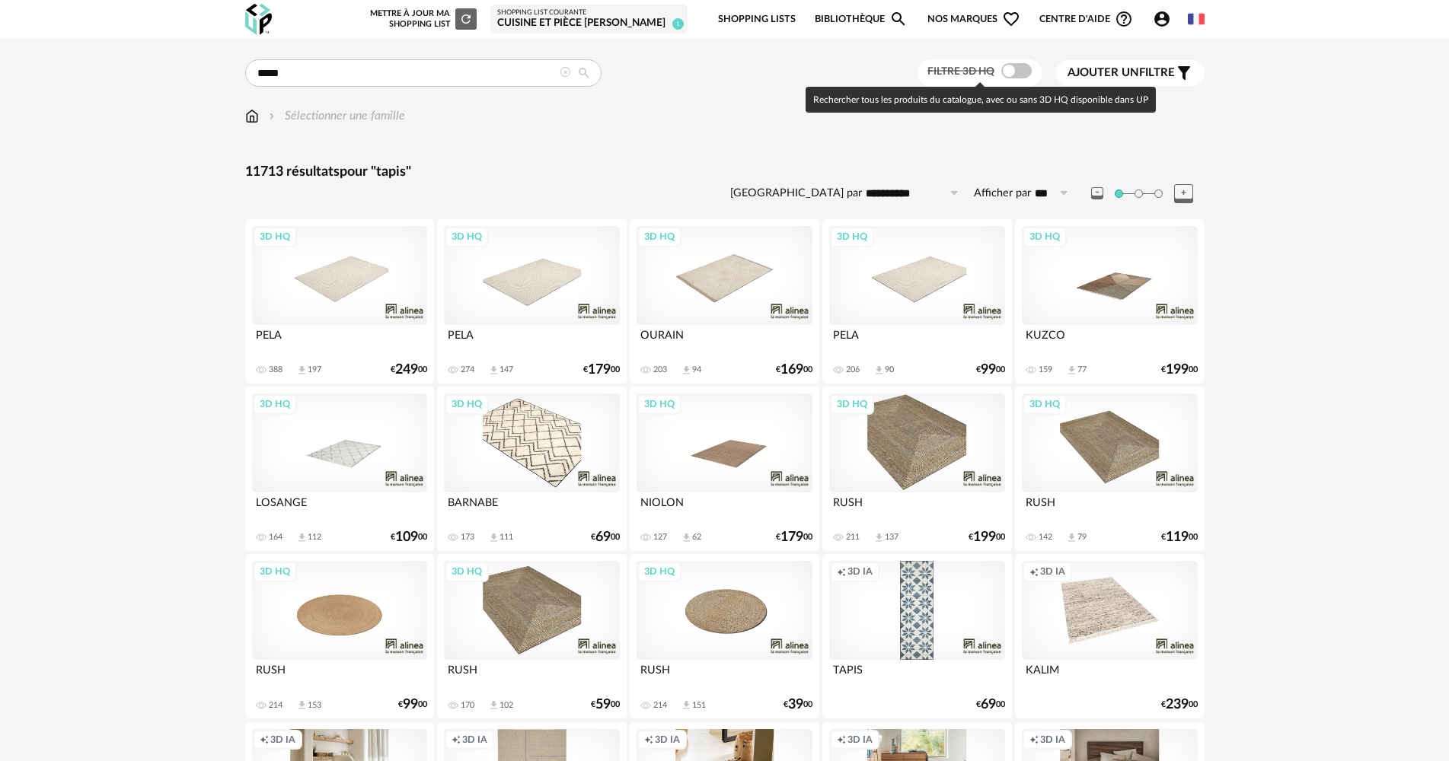
click at [1002, 72] on span at bounding box center [1016, 70] width 30 height 15
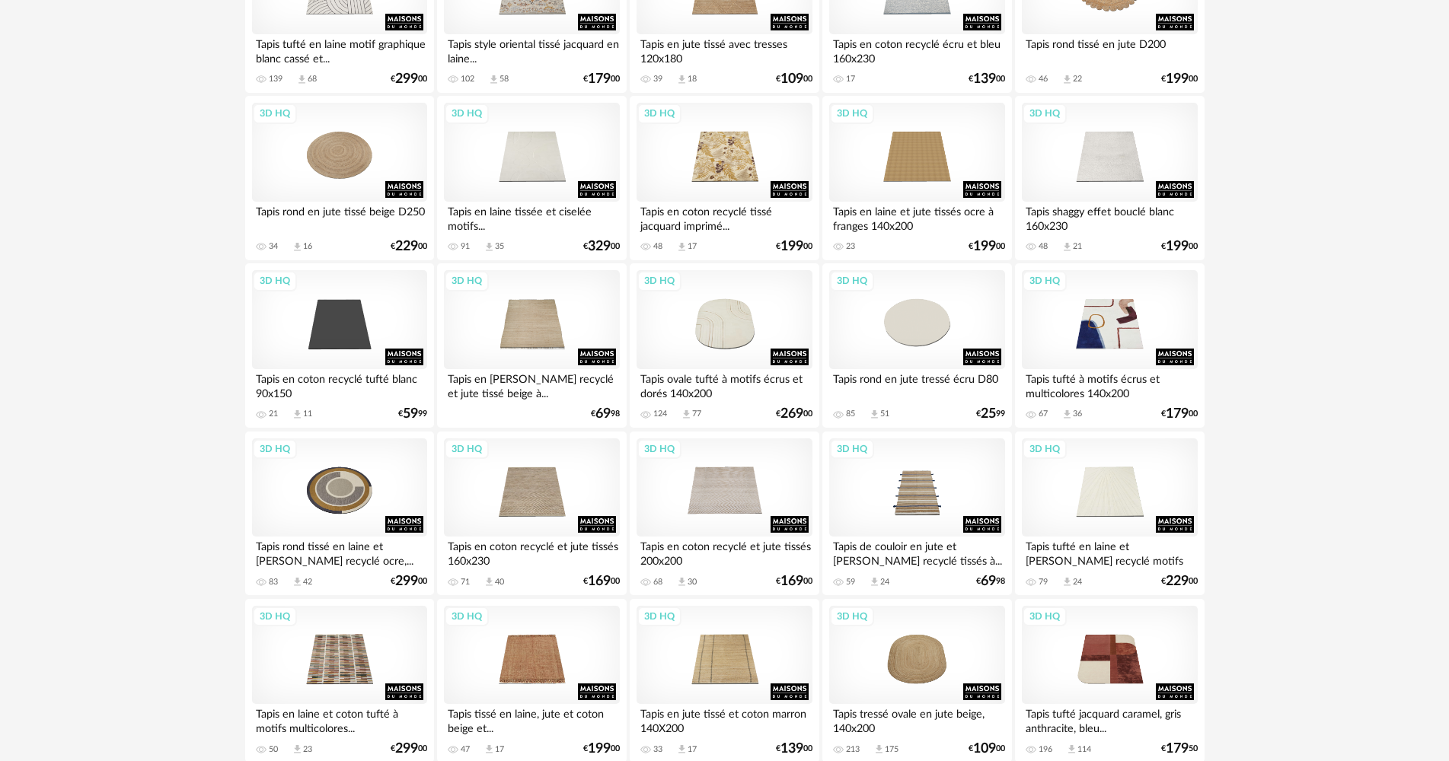
scroll to position [1979, 0]
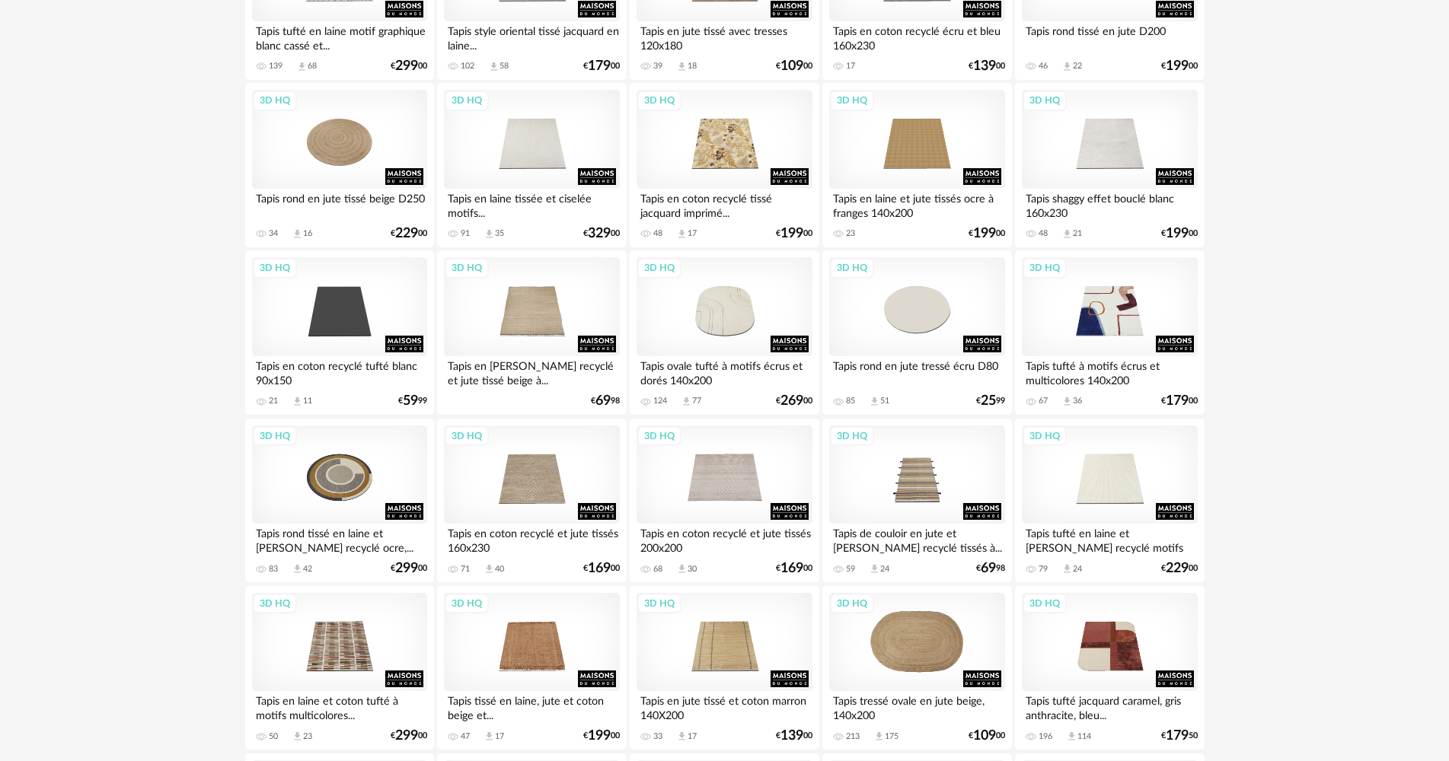
click at [956, 653] on div "3D HQ" at bounding box center [916, 642] width 175 height 99
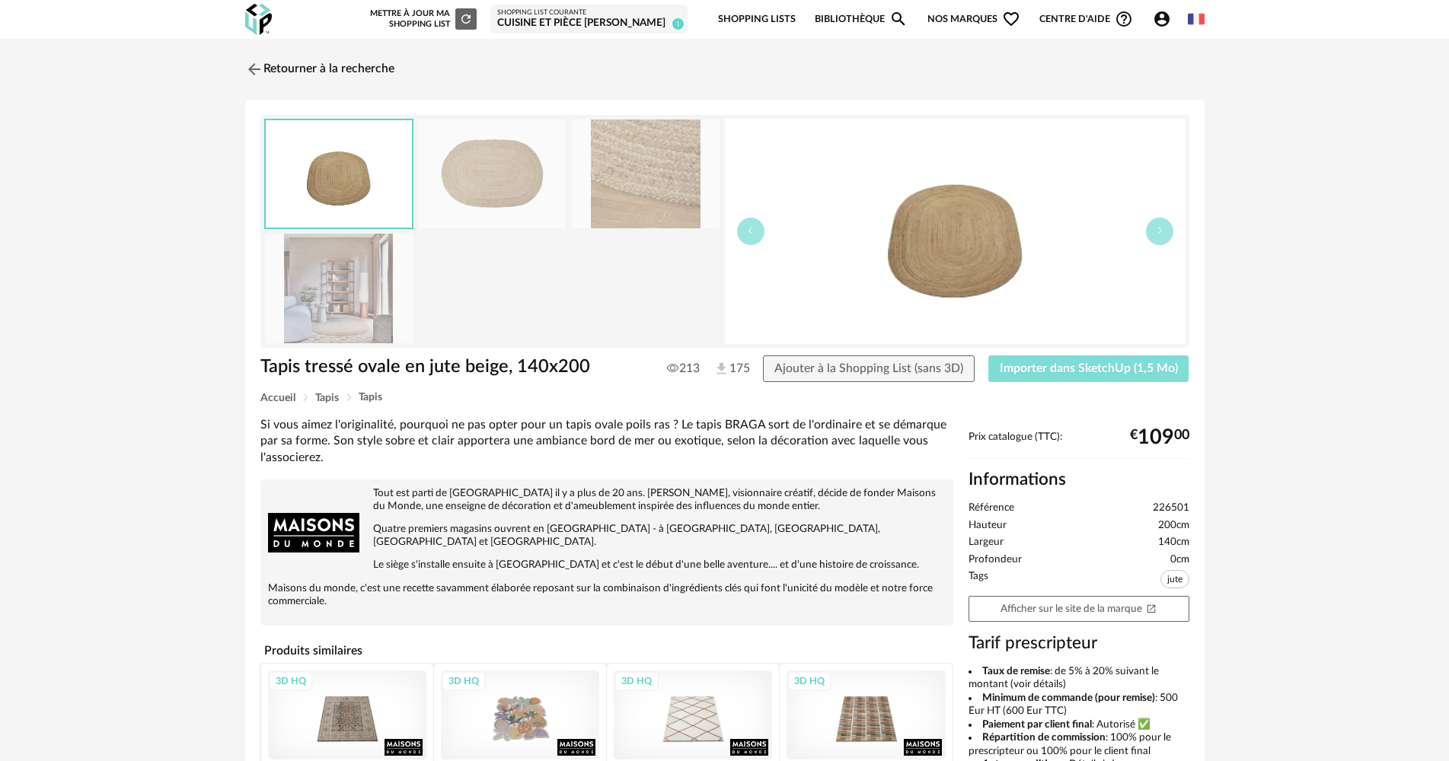
click at [1124, 373] on span "Importer dans SketchUp (1,5 Mo)" at bounding box center [1089, 368] width 178 height 12
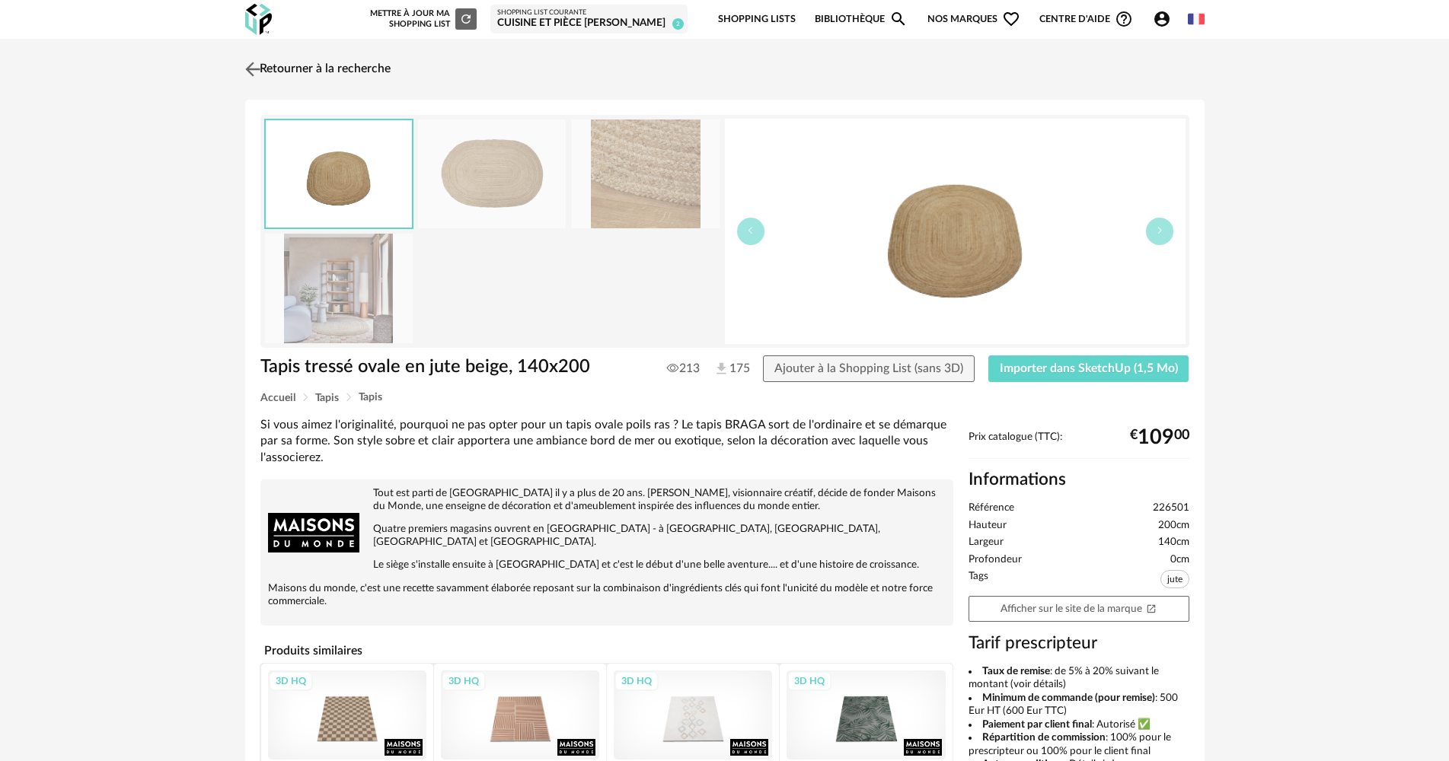
click at [353, 64] on link "Retourner à la recherche" at bounding box center [315, 69] width 149 height 33
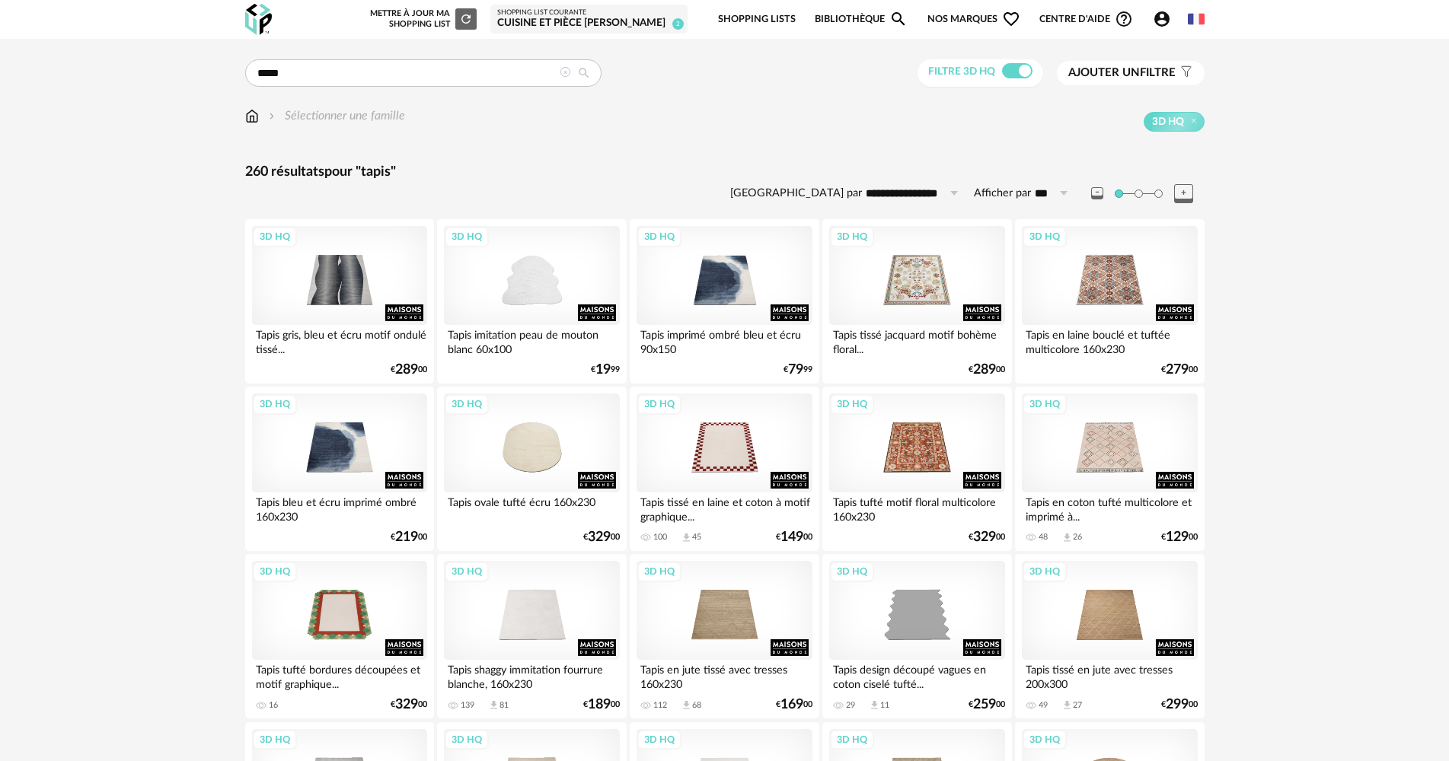
click at [902, 193] on input "**********" at bounding box center [914, 193] width 105 height 24
click at [917, 263] on span "Prix croissant" at bounding box center [918, 259] width 81 height 14
type input "**********"
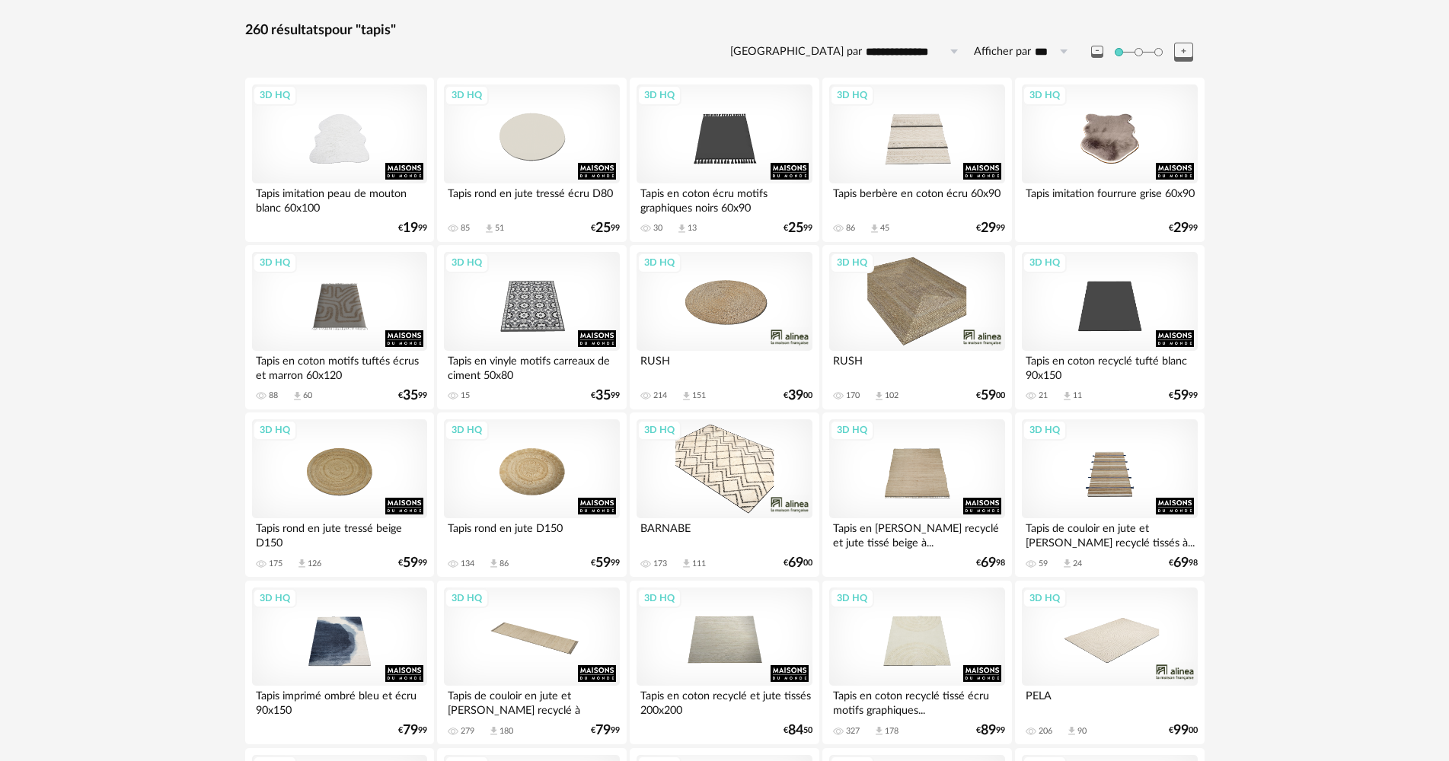
scroll to position [152, 0]
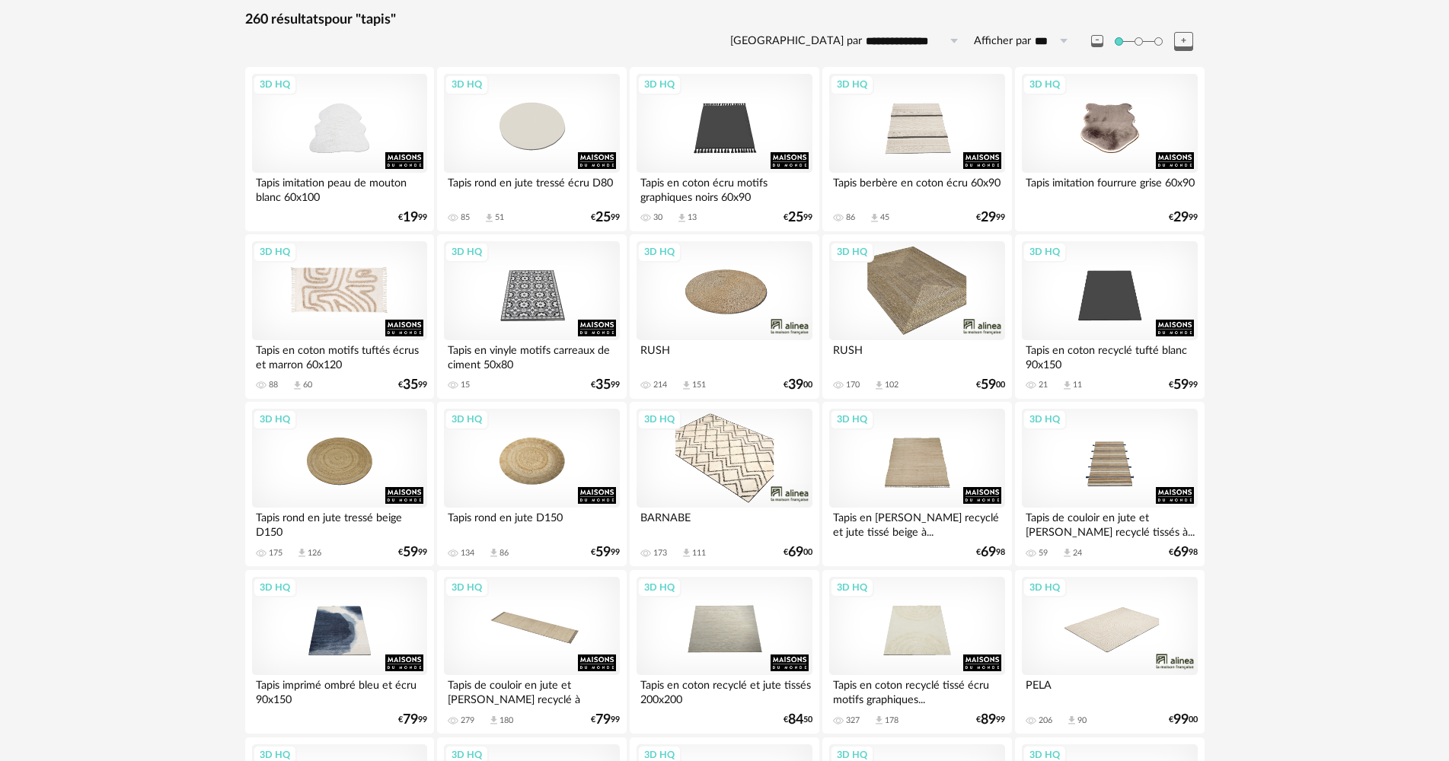
click at [376, 301] on div "3D HQ" at bounding box center [339, 290] width 175 height 99
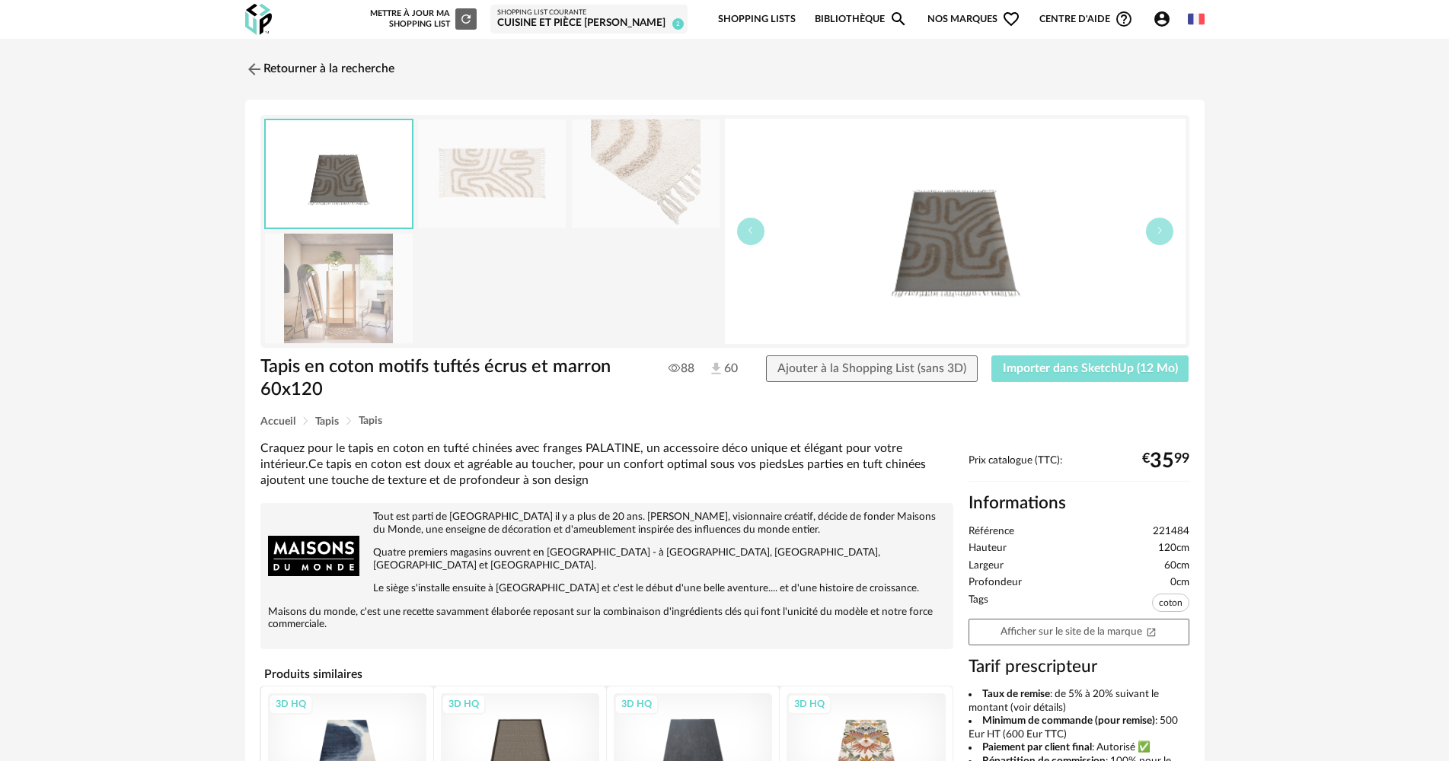
click at [1061, 370] on span "Importer dans SketchUp (12 Mo)" at bounding box center [1090, 368] width 175 height 12
